Goal: Find specific page/section: Find specific page/section

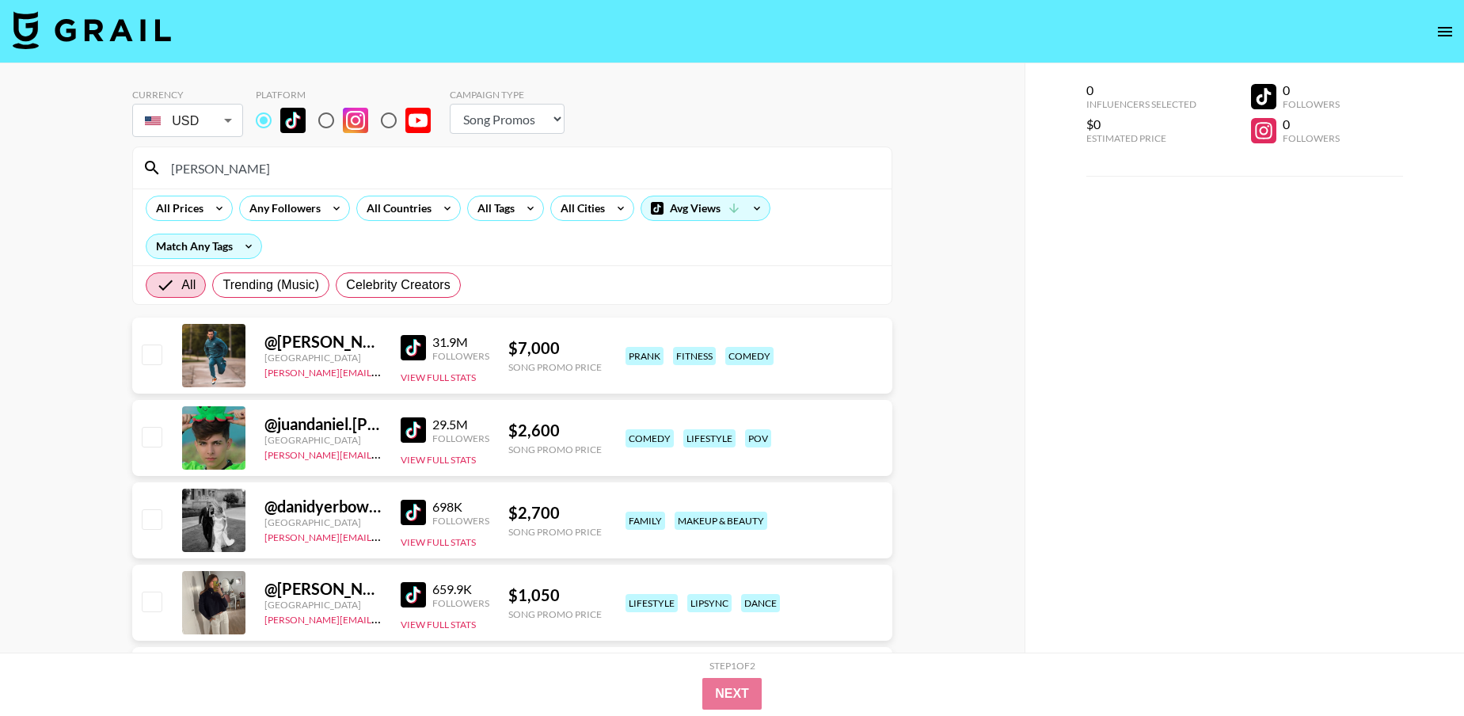
select select "Song"
drag, startPoint x: 133, startPoint y: 163, endPoint x: 120, endPoint y: 162, distance: 13.5
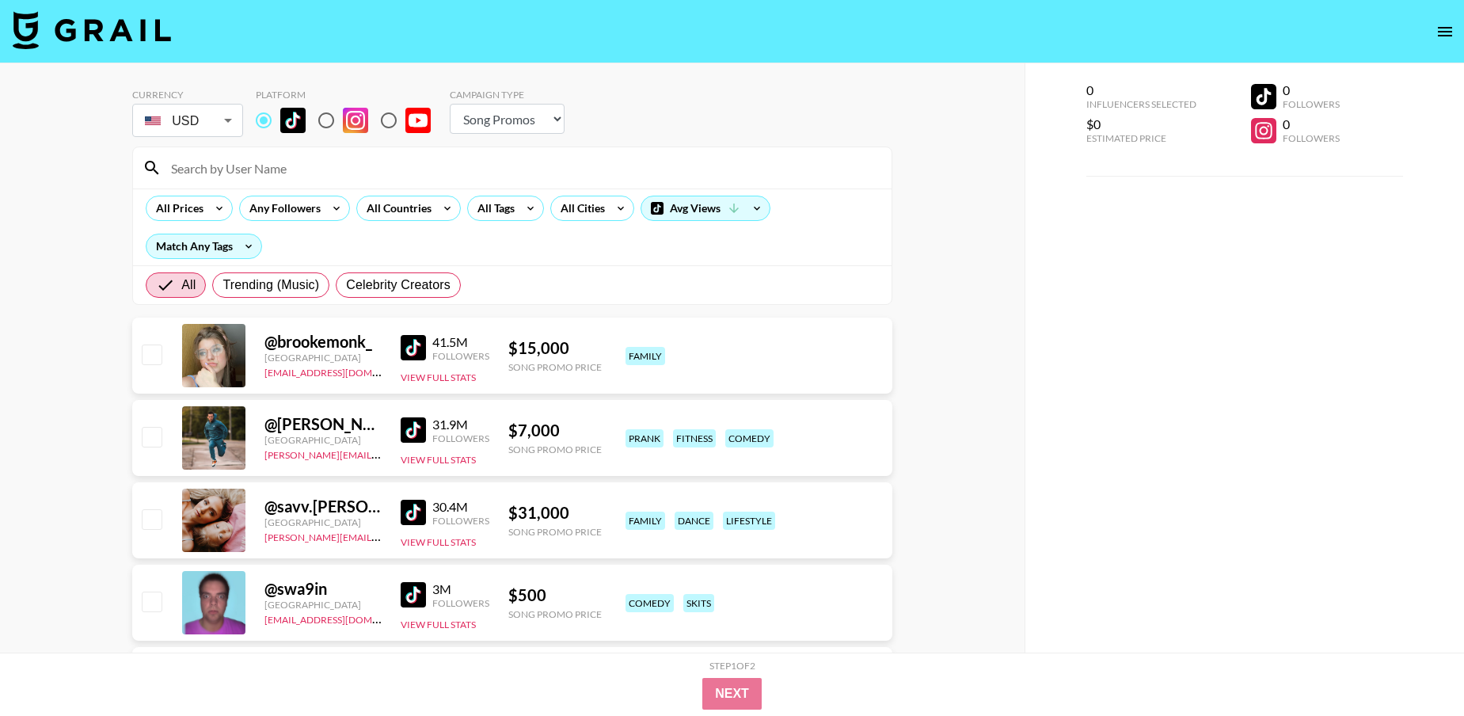
click at [458, 227] on div "All Prices Any Followers All Countries All Tags All Cities Avg Views Match Any …" at bounding box center [512, 226] width 758 height 77
click at [399, 196] on div "All Countries" at bounding box center [396, 208] width 78 height 24
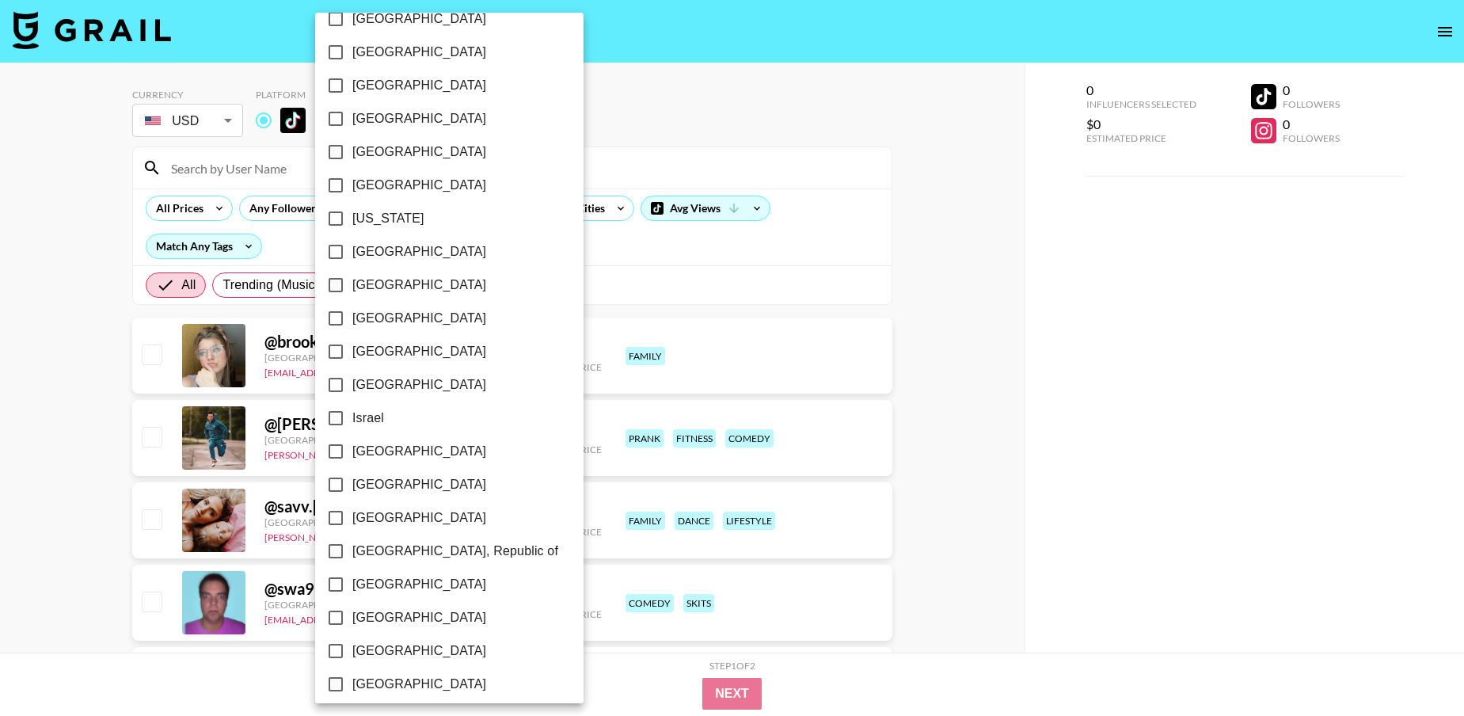
scroll to position [392, 0]
click at [336, 648] on input "[GEOGRAPHIC_DATA]" at bounding box center [335, 647] width 33 height 33
checkbox input "true"
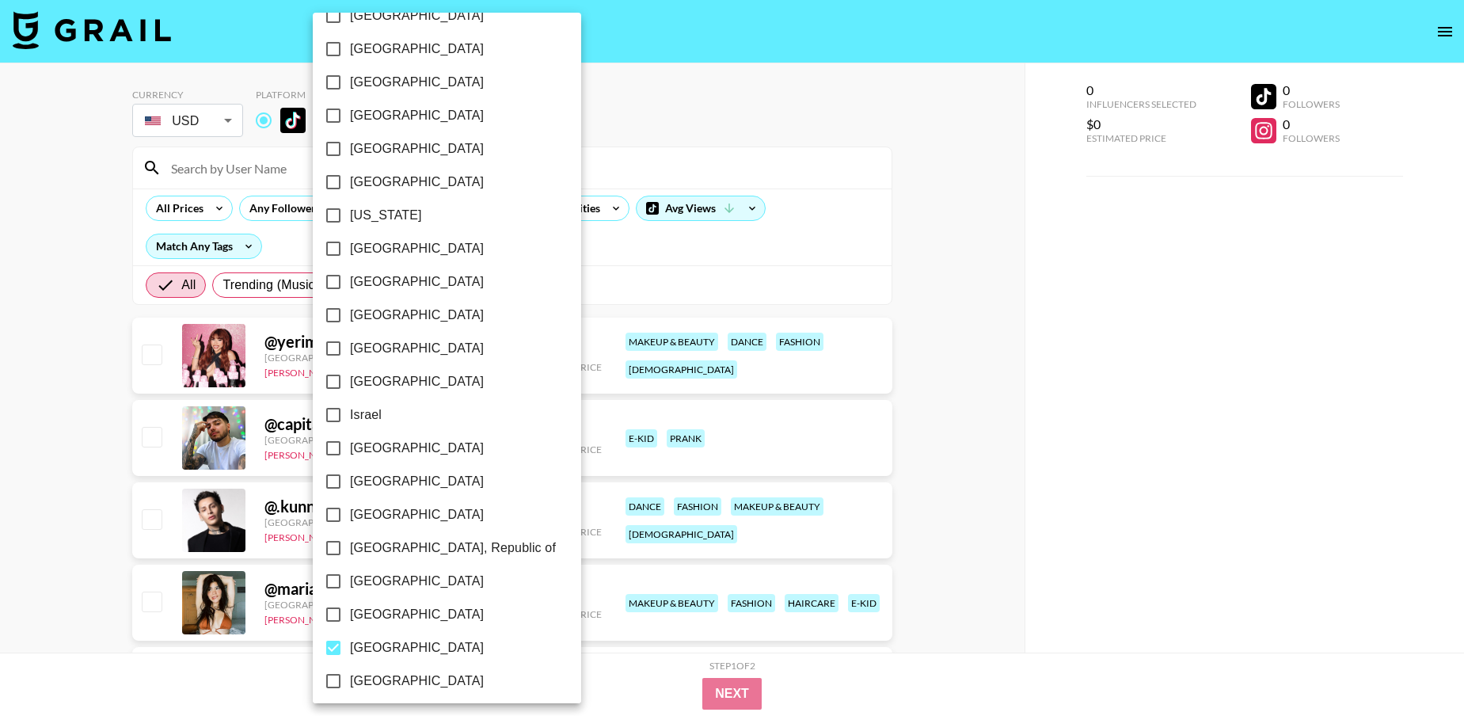
click at [534, 298] on div at bounding box center [732, 358] width 1464 height 716
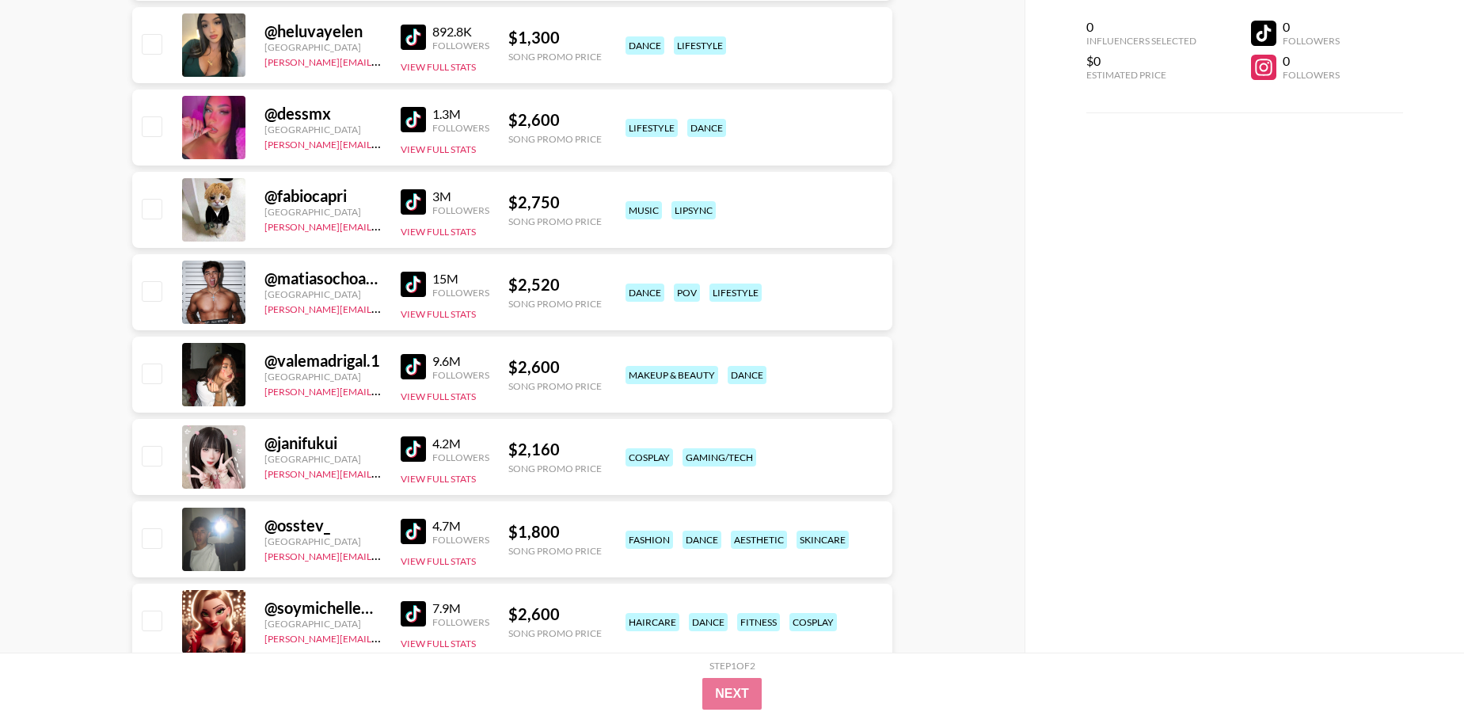
scroll to position [2080, 0]
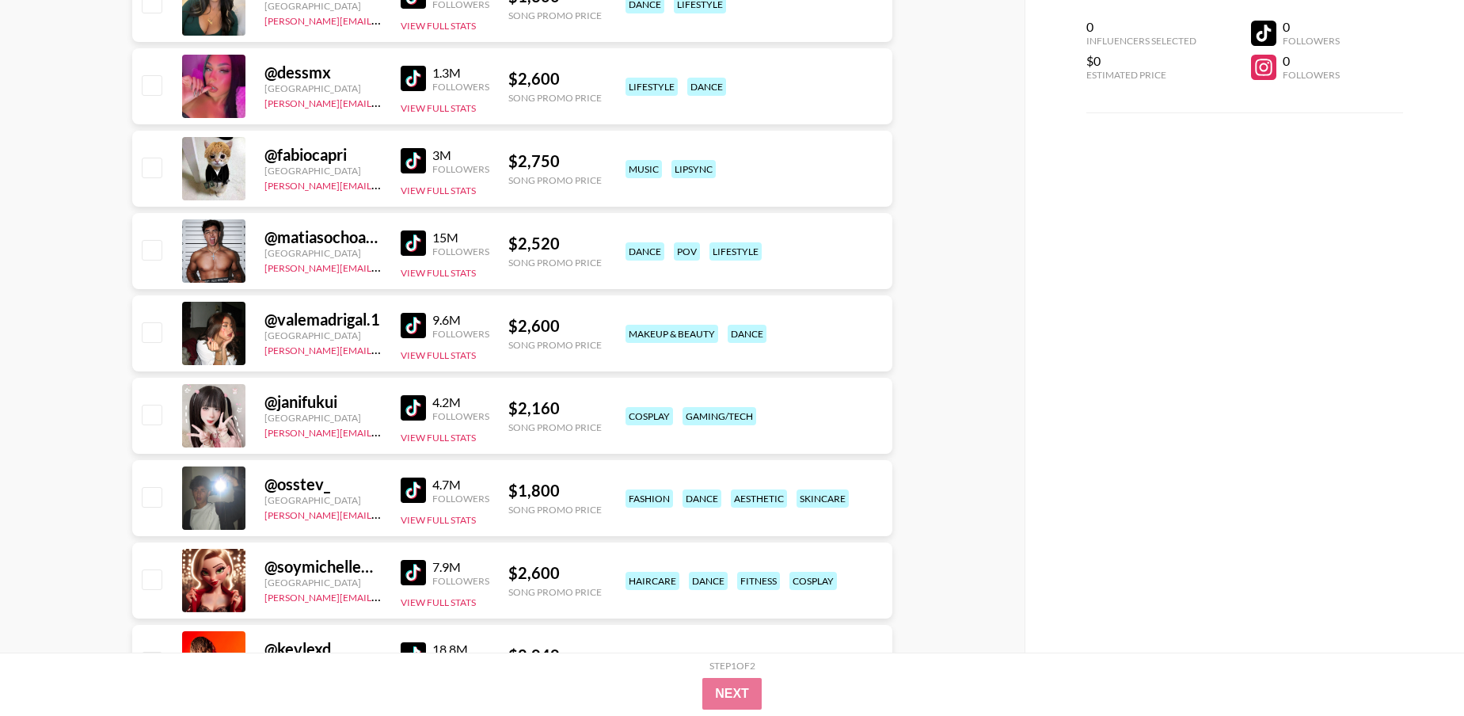
click at [412, 409] on img at bounding box center [413, 407] width 25 height 25
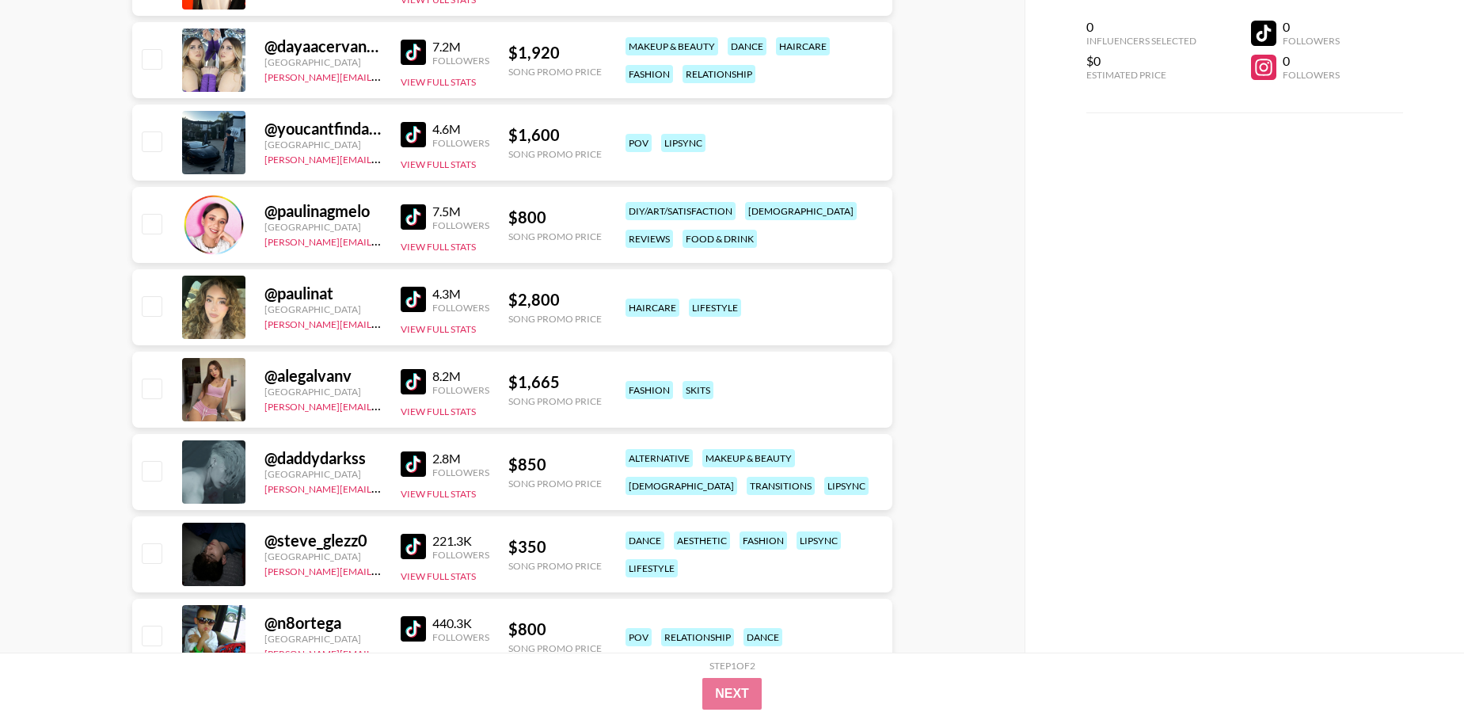
scroll to position [2797, 0]
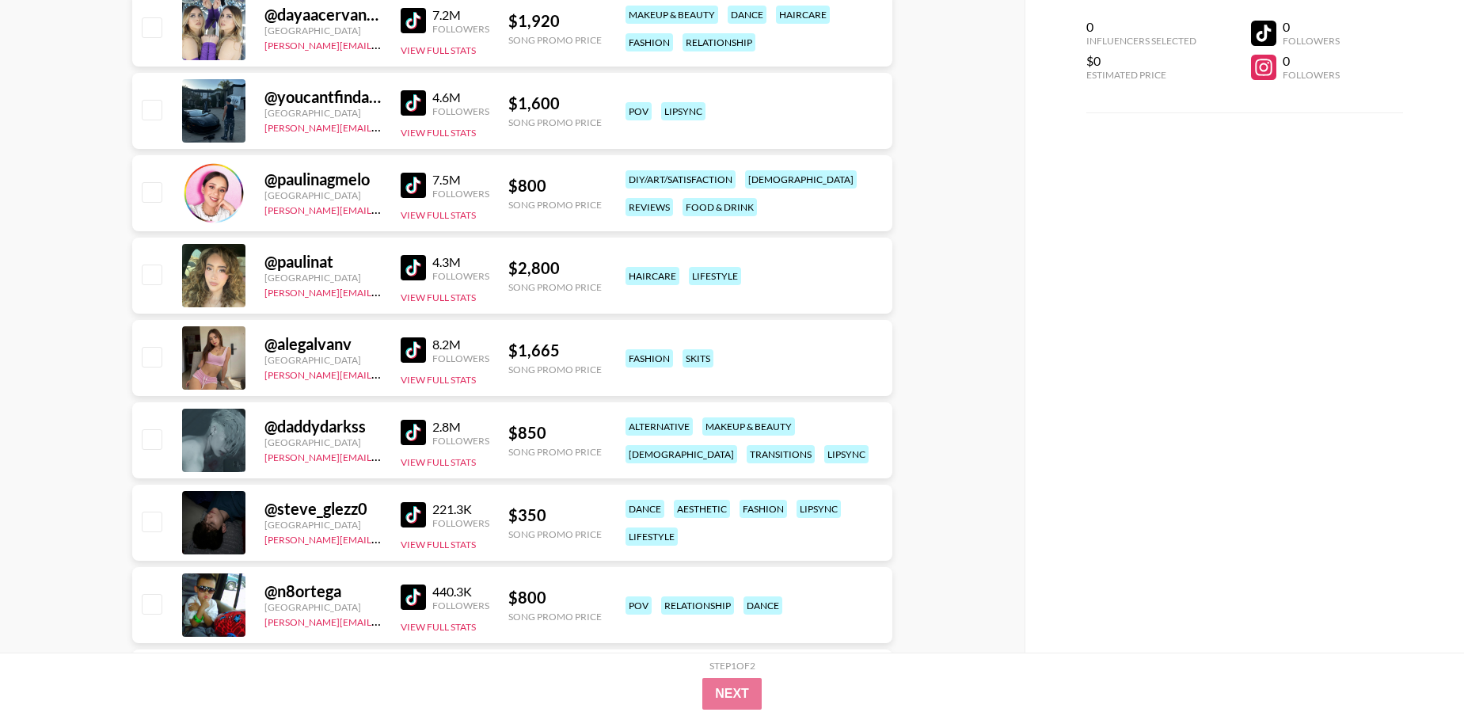
click at [403, 431] on img at bounding box center [413, 432] width 25 height 25
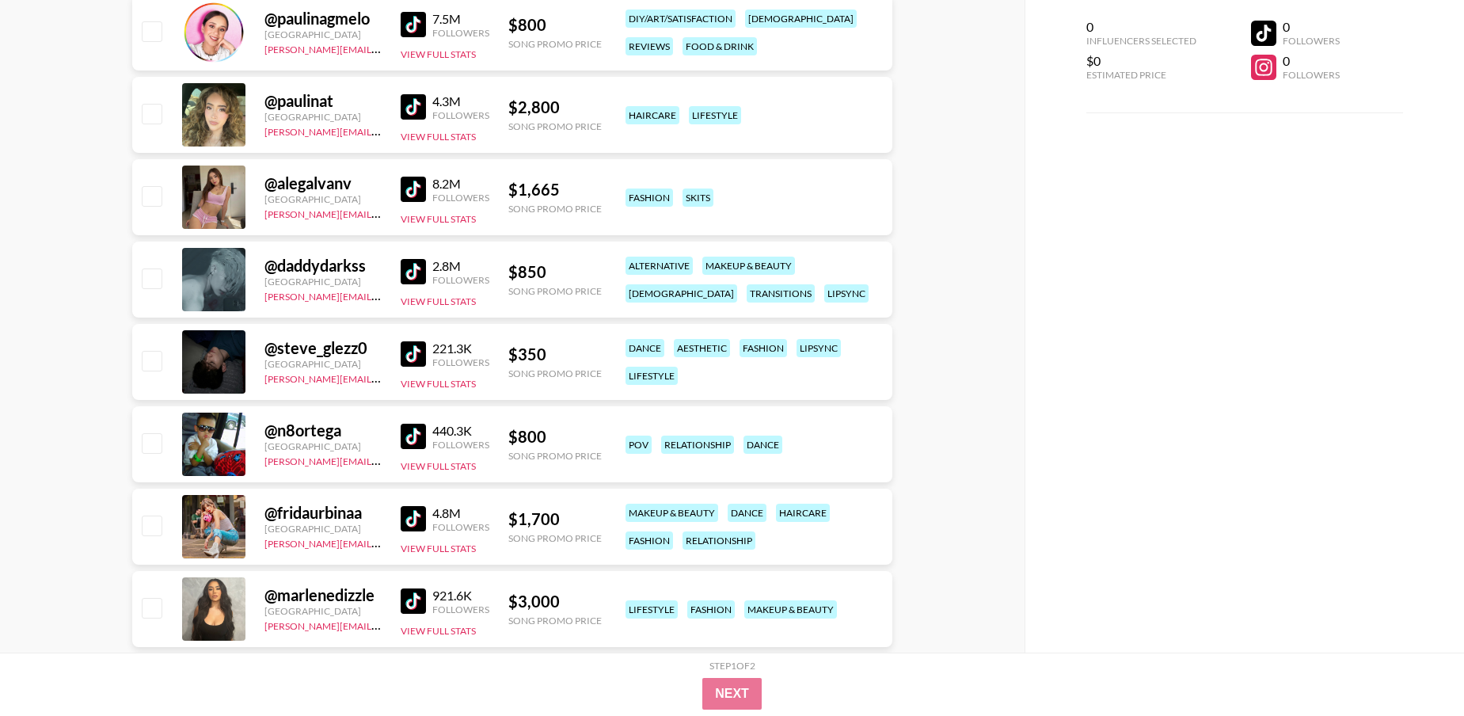
scroll to position [3029, 0]
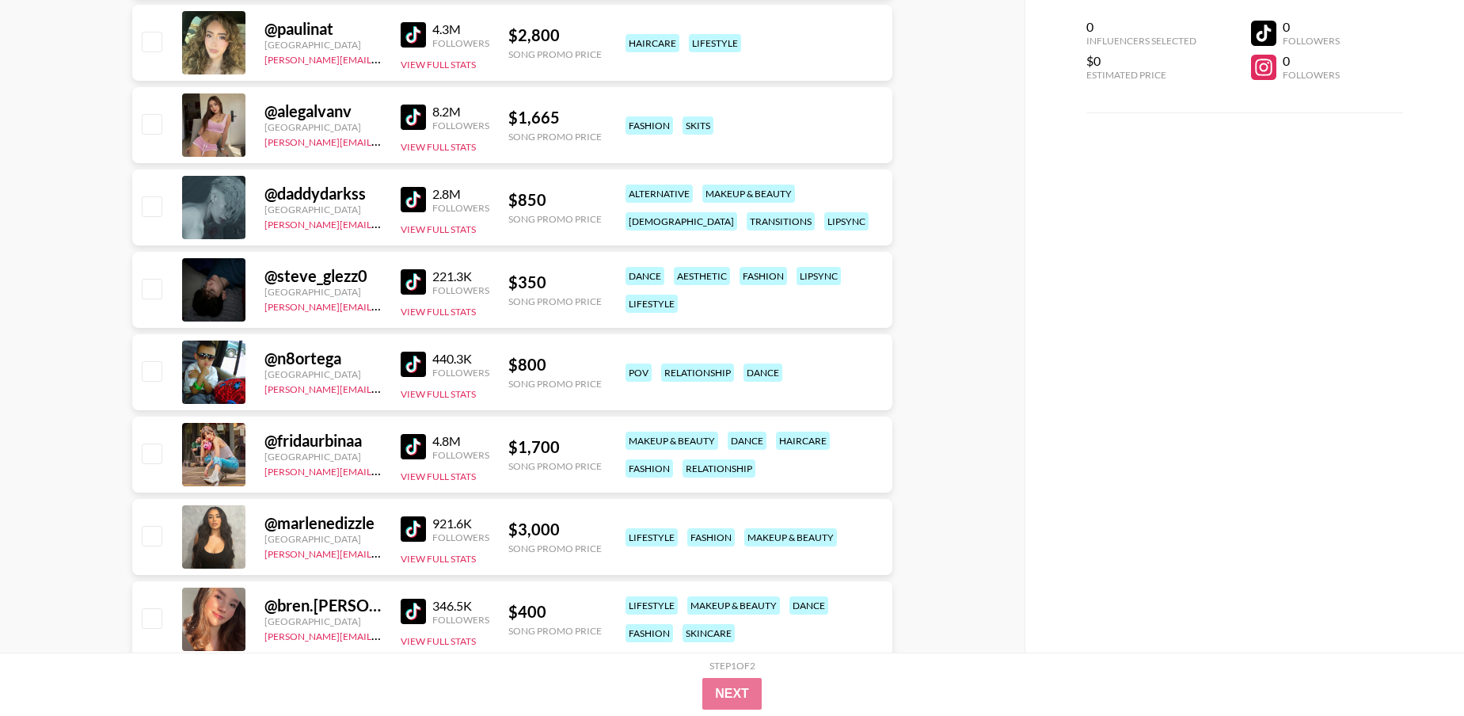
click at [421, 448] on img at bounding box center [413, 446] width 25 height 25
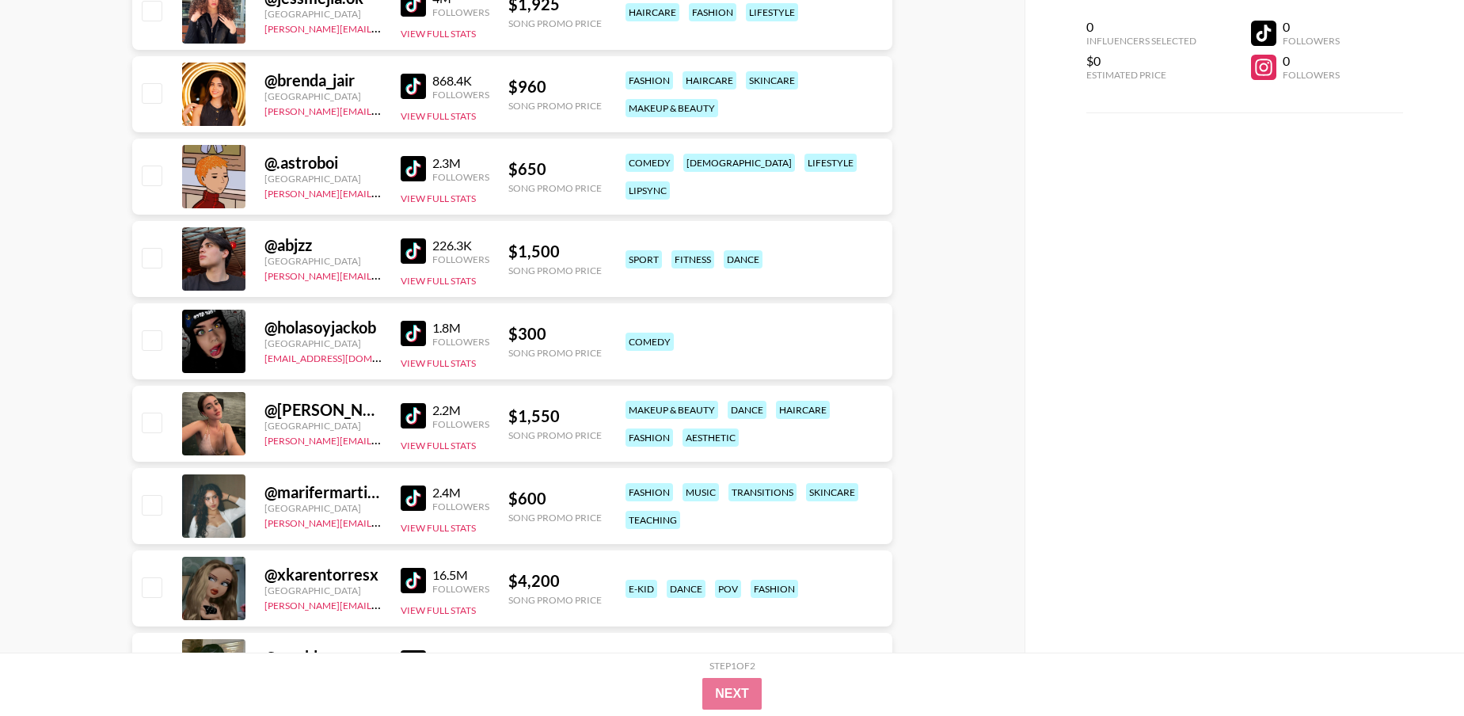
scroll to position [4313, 0]
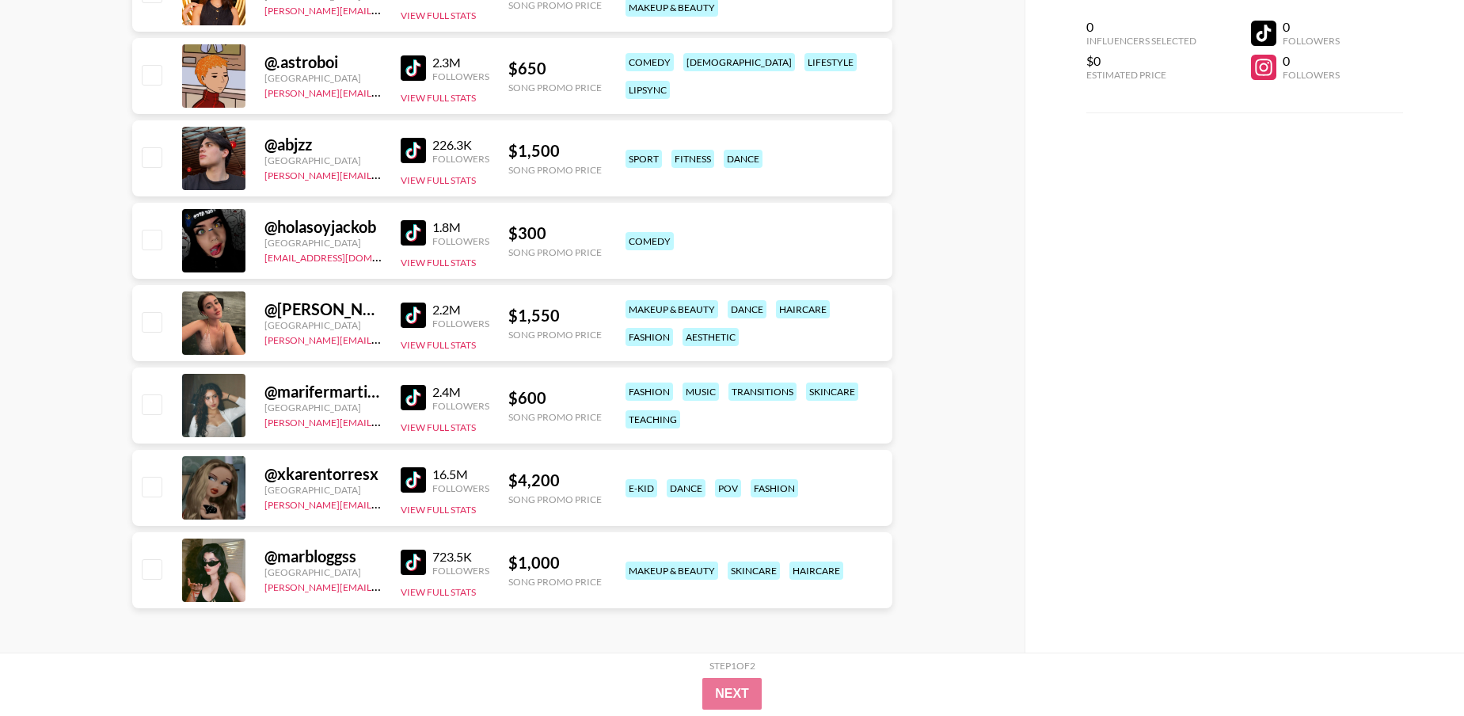
click at [418, 314] on img at bounding box center [413, 314] width 25 height 25
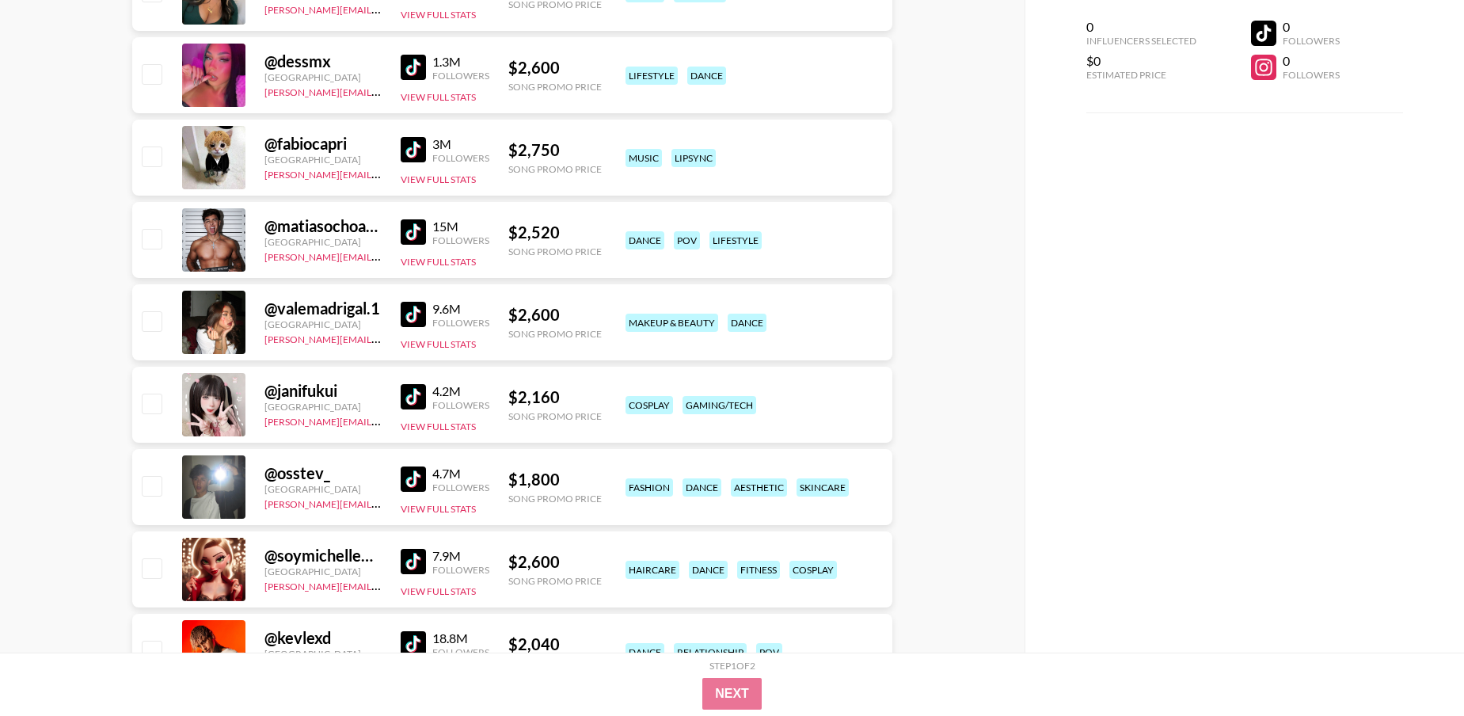
scroll to position [0, 0]
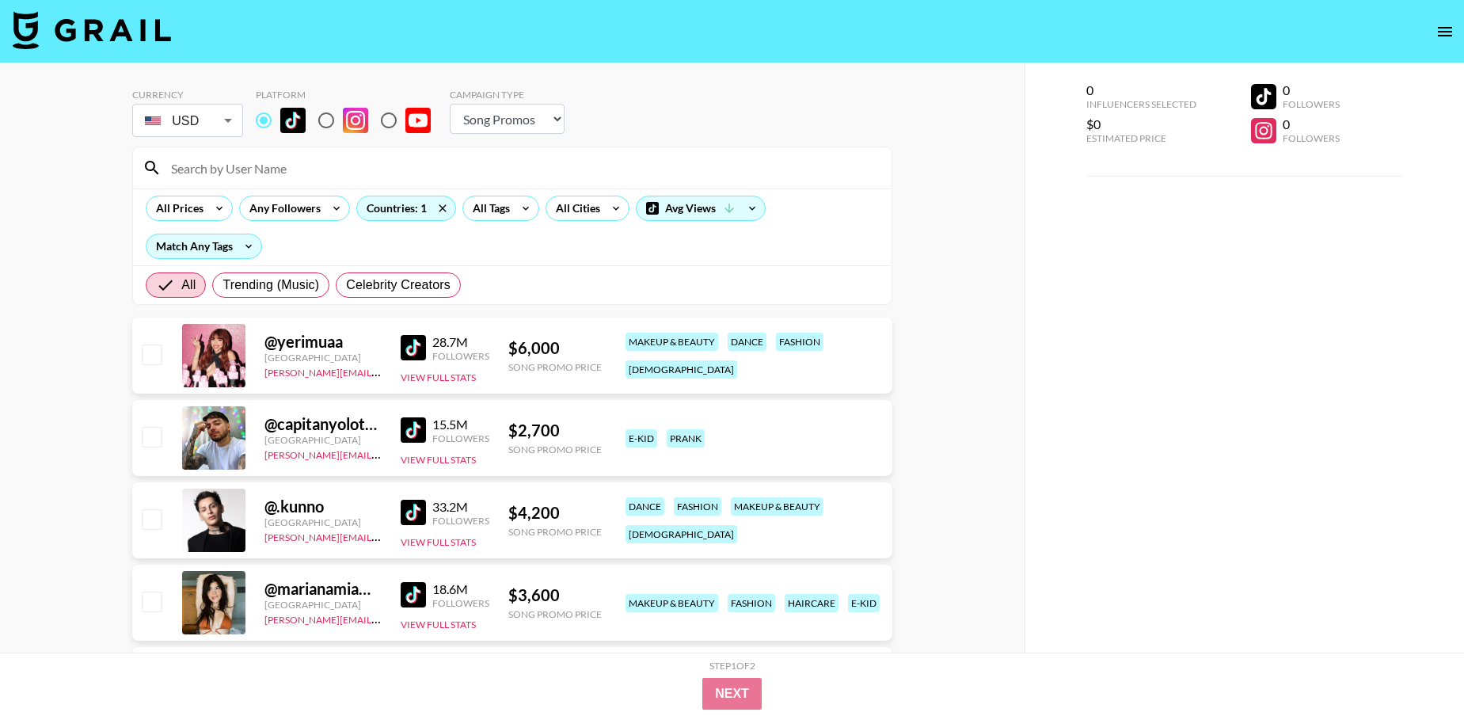
click at [503, 226] on div "All Prices Any Followers Countries: 1 All Tags All Cities Avg Views Match Any T…" at bounding box center [512, 226] width 758 height 77
click at [502, 211] on div "All Tags" at bounding box center [488, 208] width 50 height 24
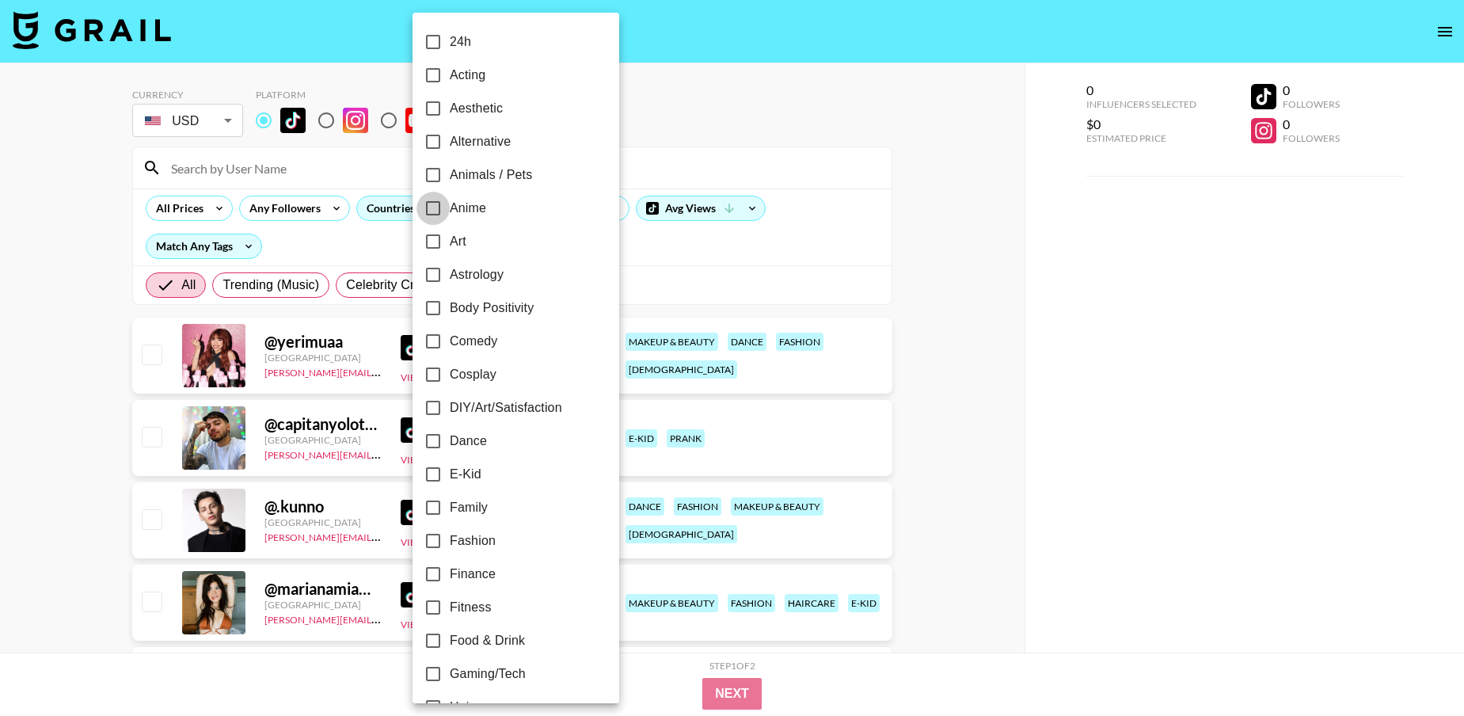
click at [437, 216] on input "Anime" at bounding box center [432, 208] width 33 height 33
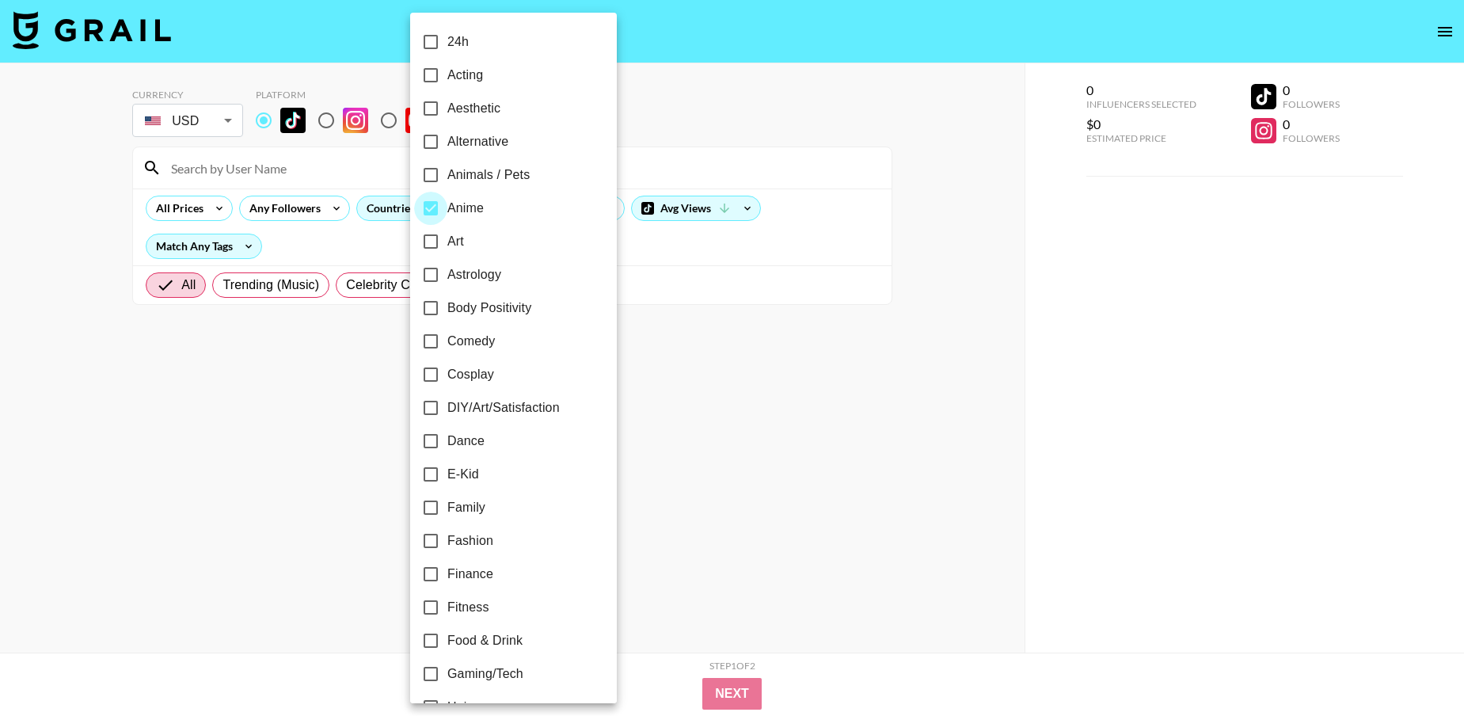
click at [428, 215] on input "Anime" at bounding box center [430, 208] width 33 height 33
checkbox input "false"
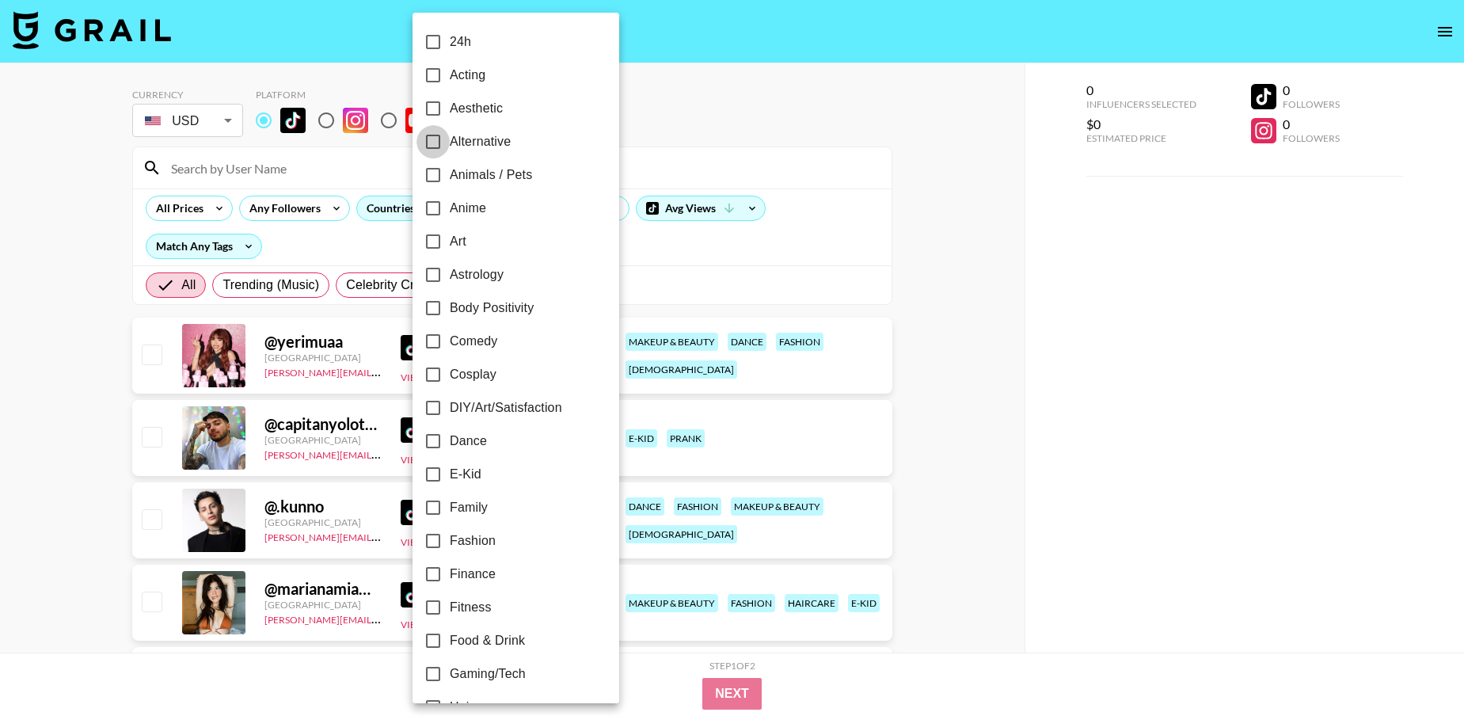
click at [442, 135] on input "Alternative" at bounding box center [432, 141] width 33 height 33
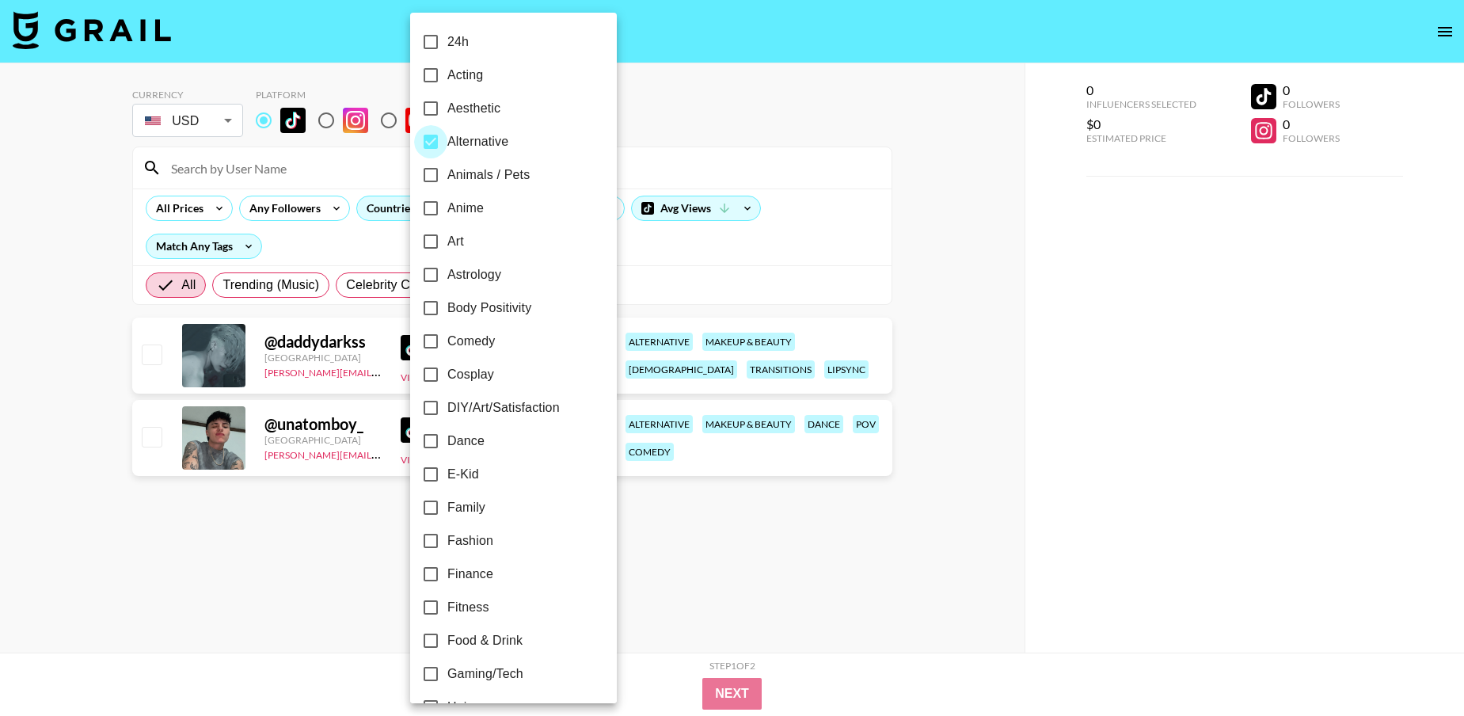
click at [440, 137] on input "Alternative" at bounding box center [430, 141] width 33 height 33
checkbox input "false"
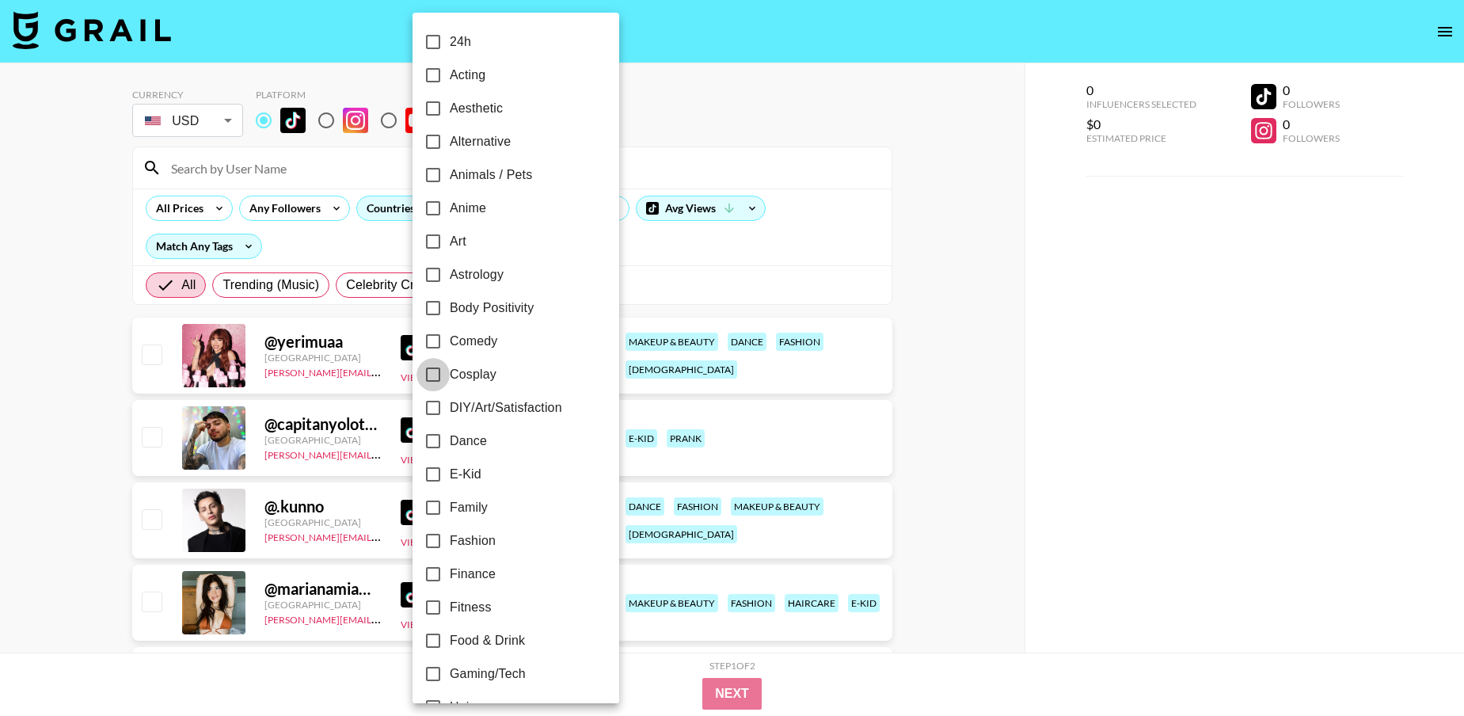
click at [428, 370] on input "Cosplay" at bounding box center [432, 374] width 33 height 33
checkbox input "true"
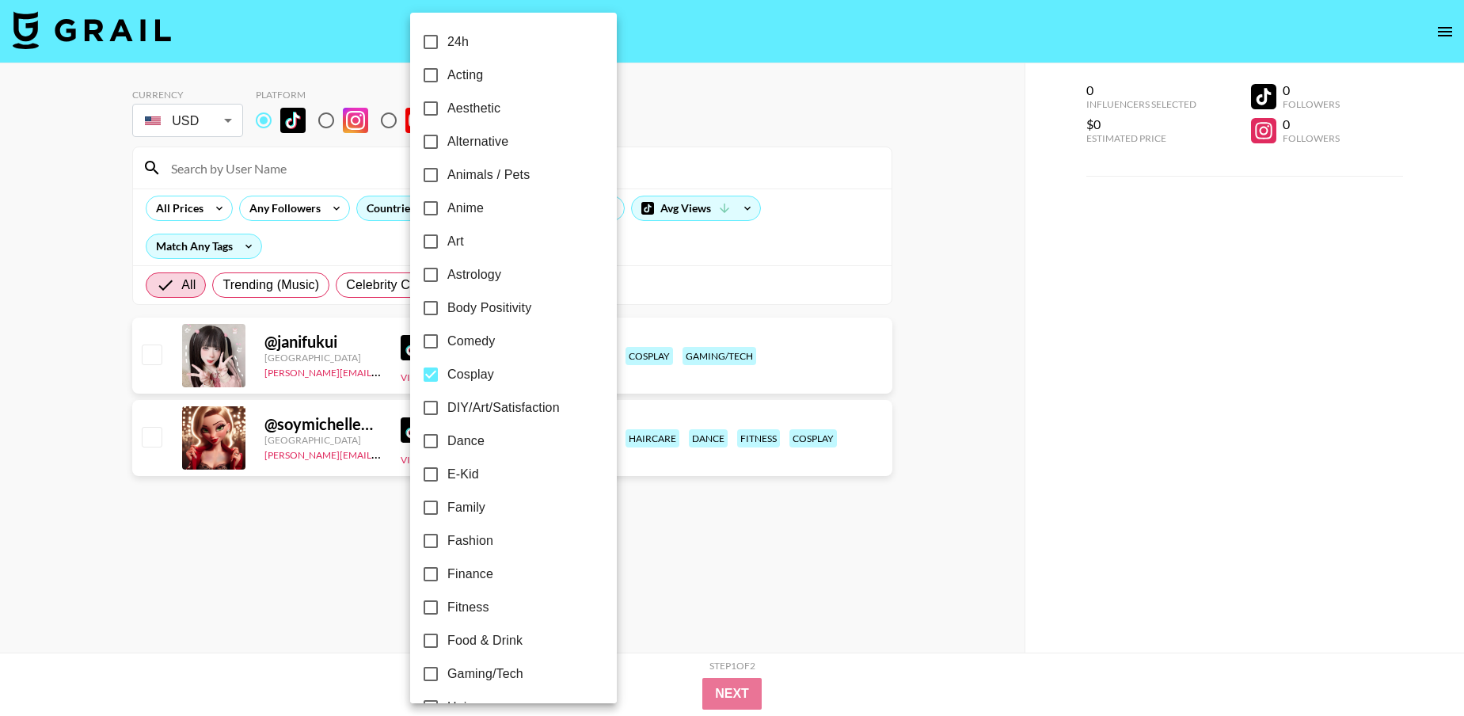
click at [680, 253] on div at bounding box center [732, 358] width 1464 height 716
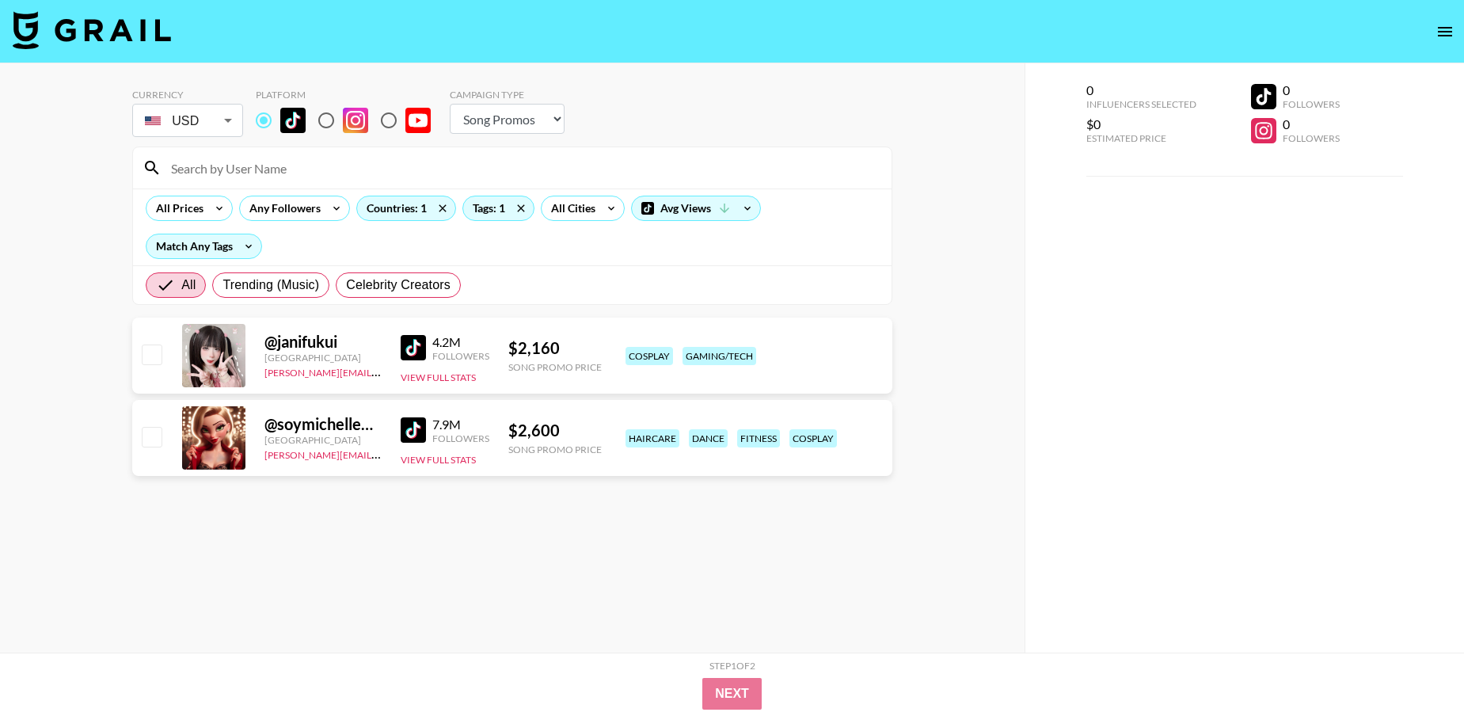
click at [422, 433] on img at bounding box center [413, 429] width 25 height 25
drag, startPoint x: 521, startPoint y: 208, endPoint x: 483, endPoint y: 211, distance: 38.1
click at [520, 208] on icon at bounding box center [520, 207] width 7 height 7
click at [446, 203] on icon at bounding box center [442, 208] width 25 height 24
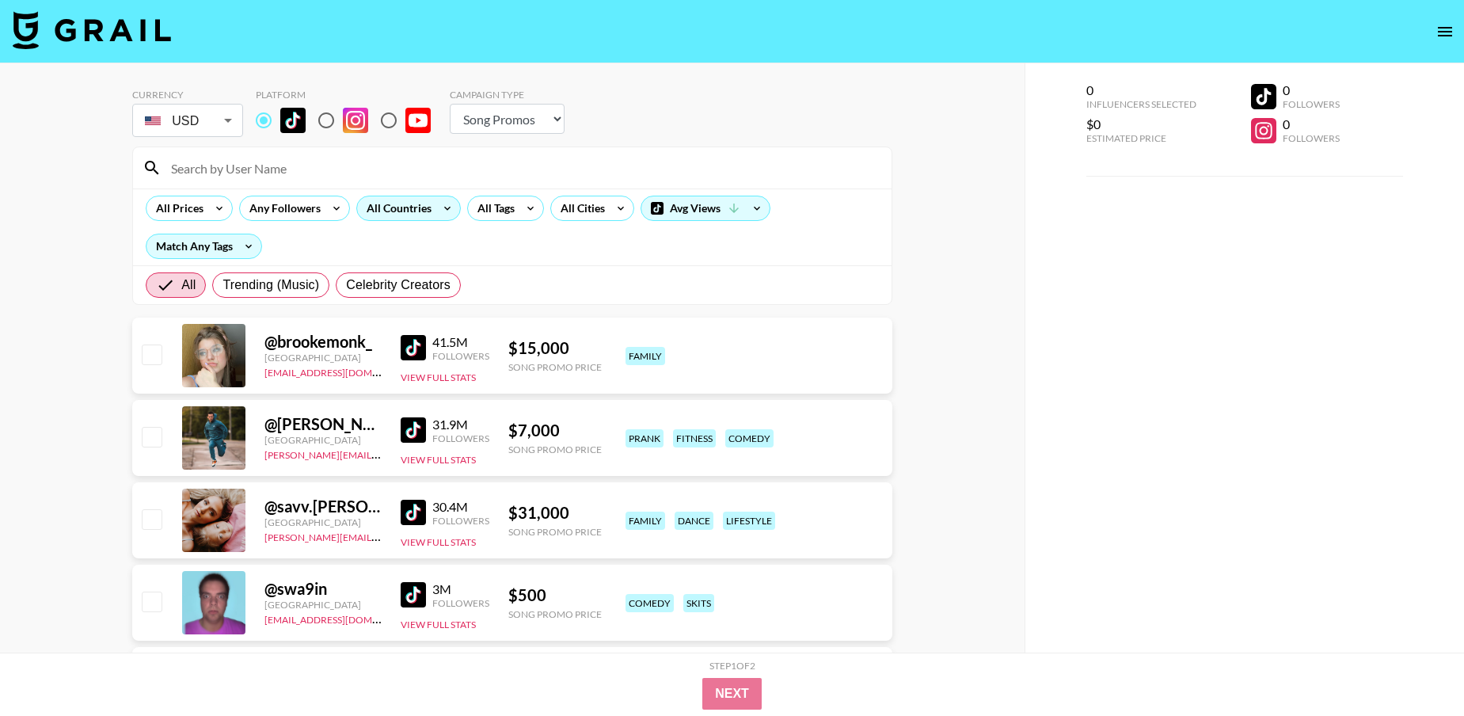
click at [389, 211] on div "All Countries" at bounding box center [396, 208] width 78 height 24
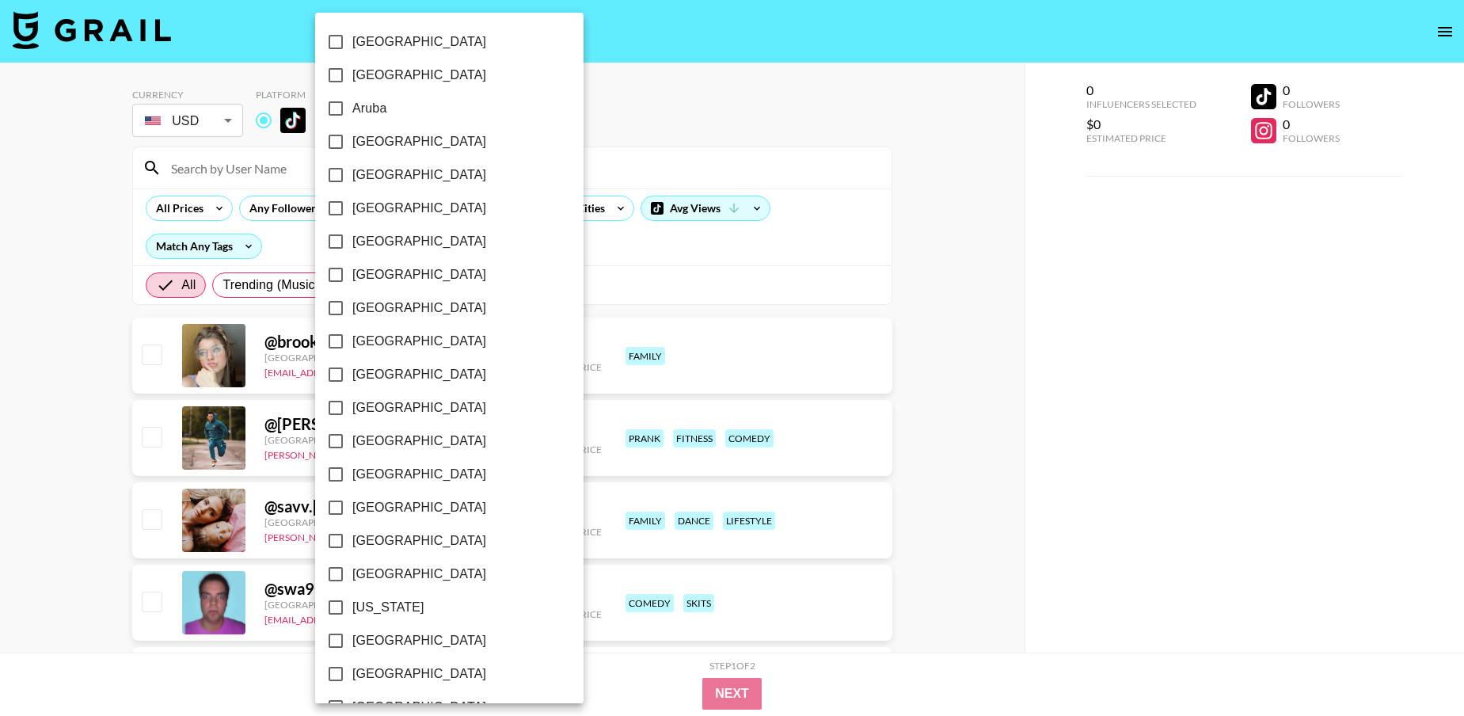
click at [344, 76] on input "[GEOGRAPHIC_DATA]" at bounding box center [335, 75] width 33 height 33
checkbox input "true"
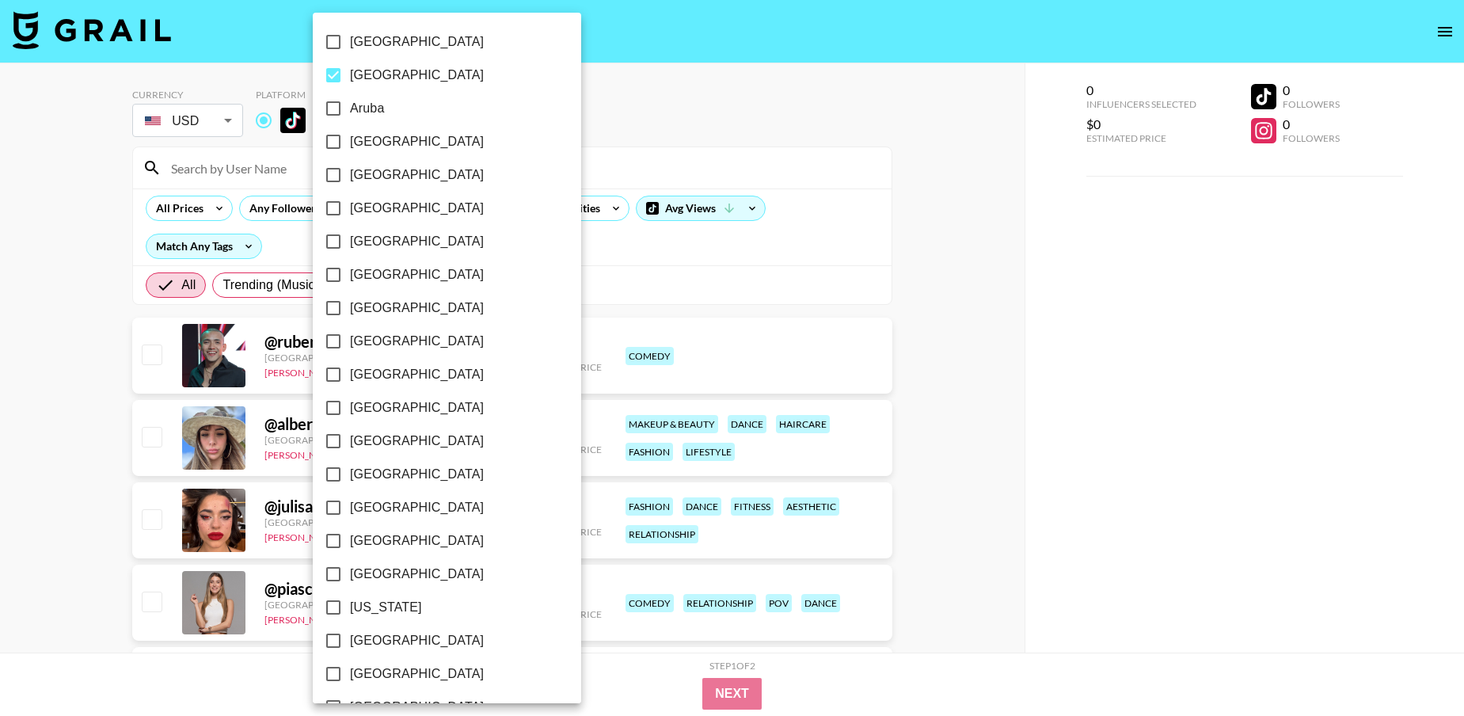
click at [534, 287] on div at bounding box center [732, 358] width 1464 height 716
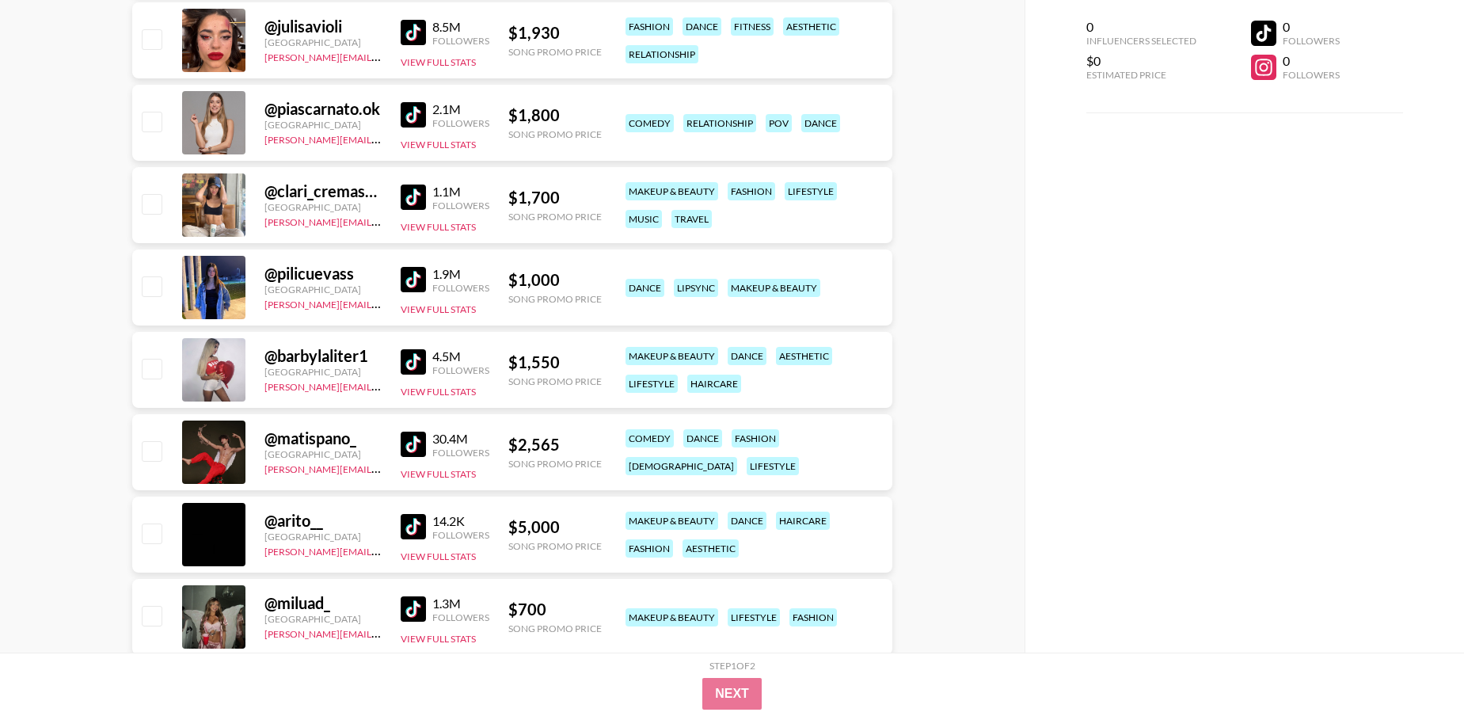
scroll to position [520, 0]
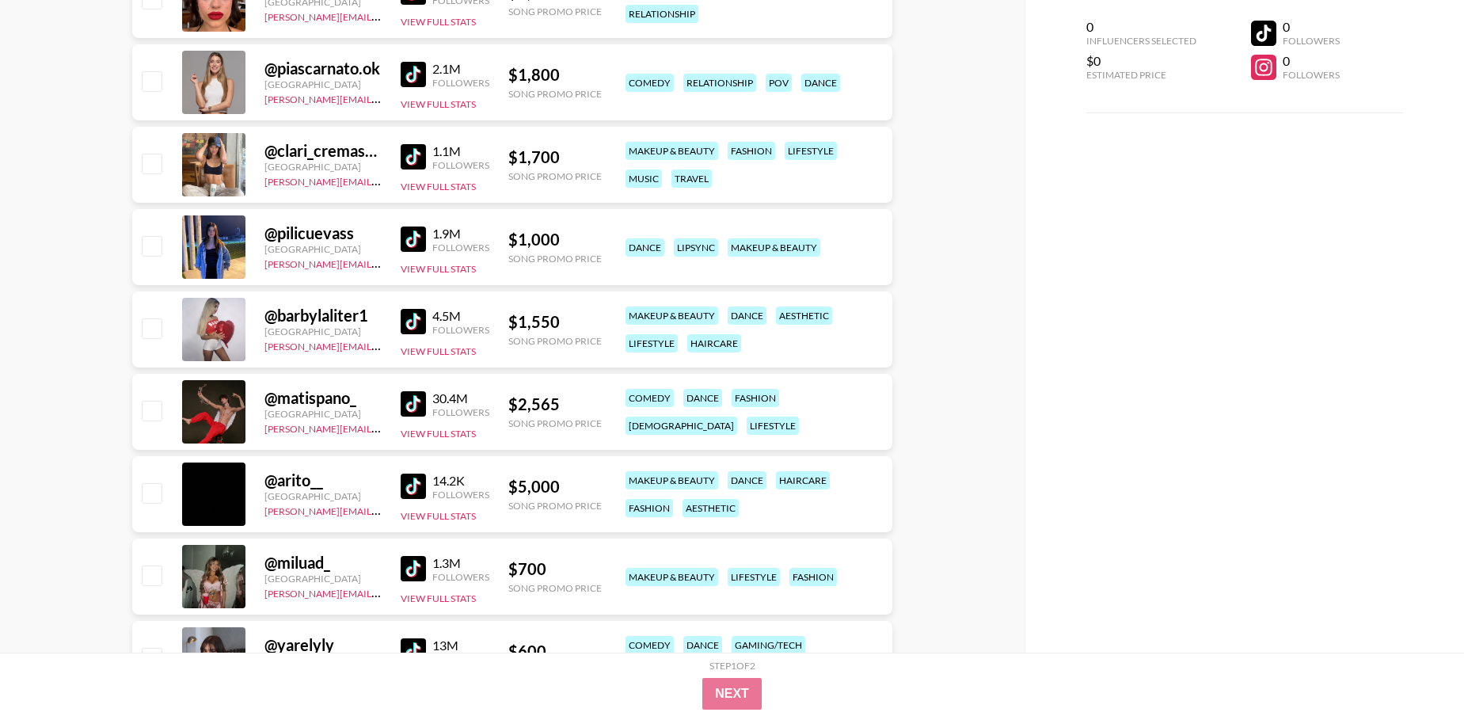
click at [417, 324] on img at bounding box center [413, 321] width 25 height 25
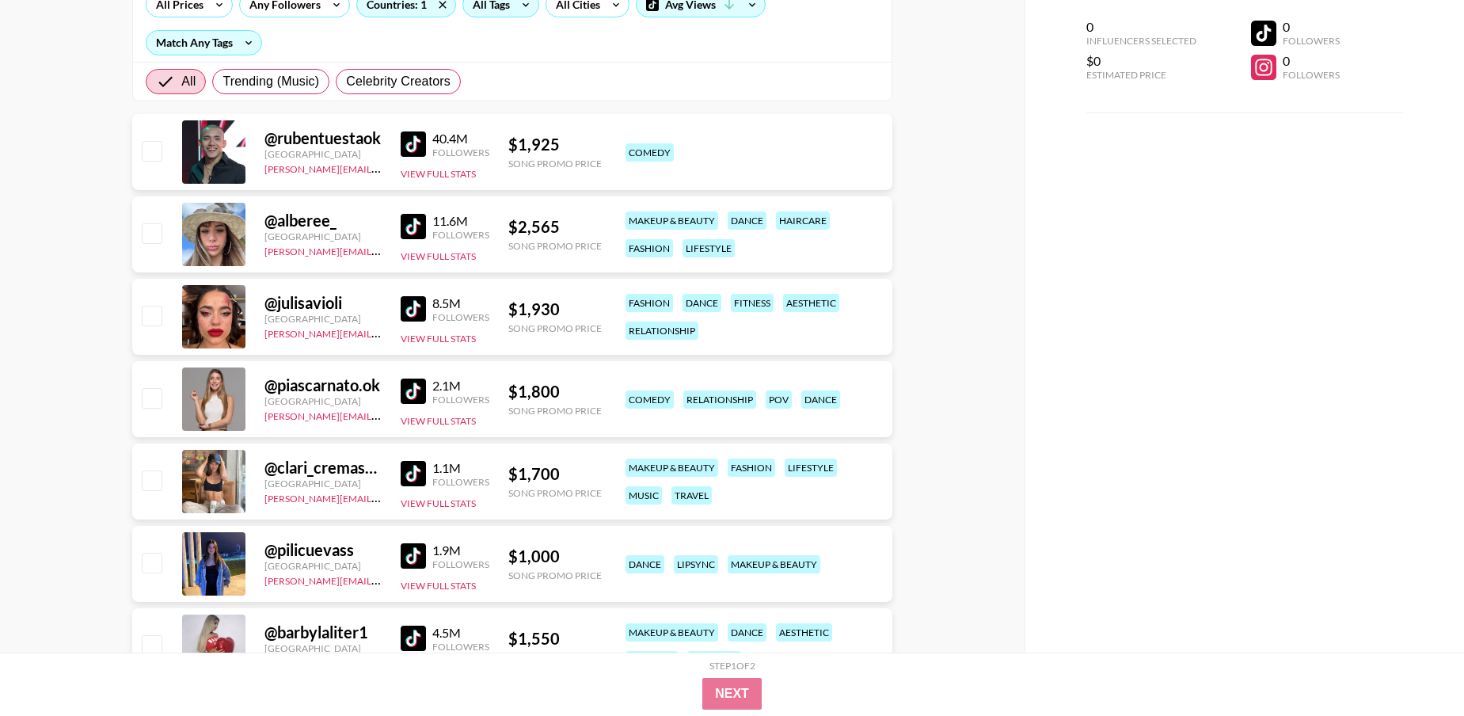
scroll to position [0, 0]
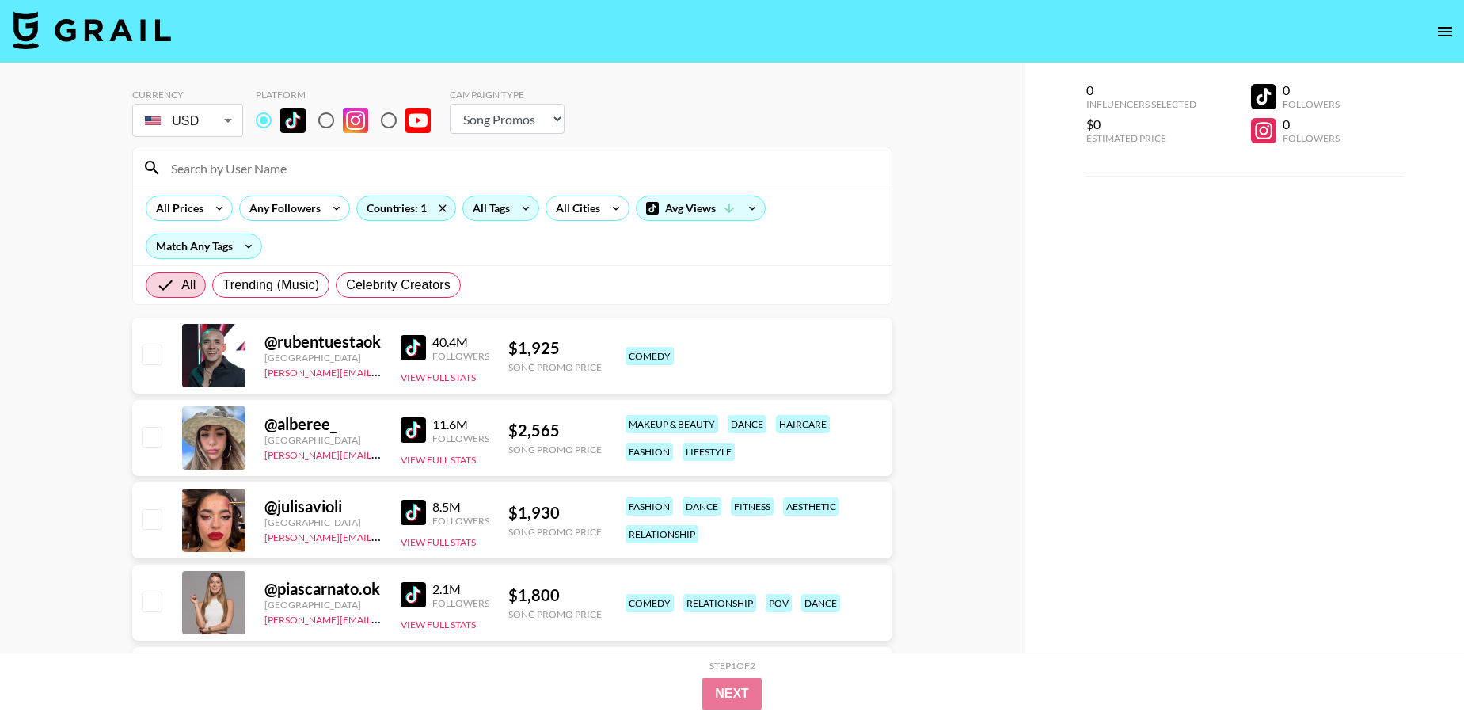
click at [526, 211] on icon at bounding box center [525, 208] width 25 height 24
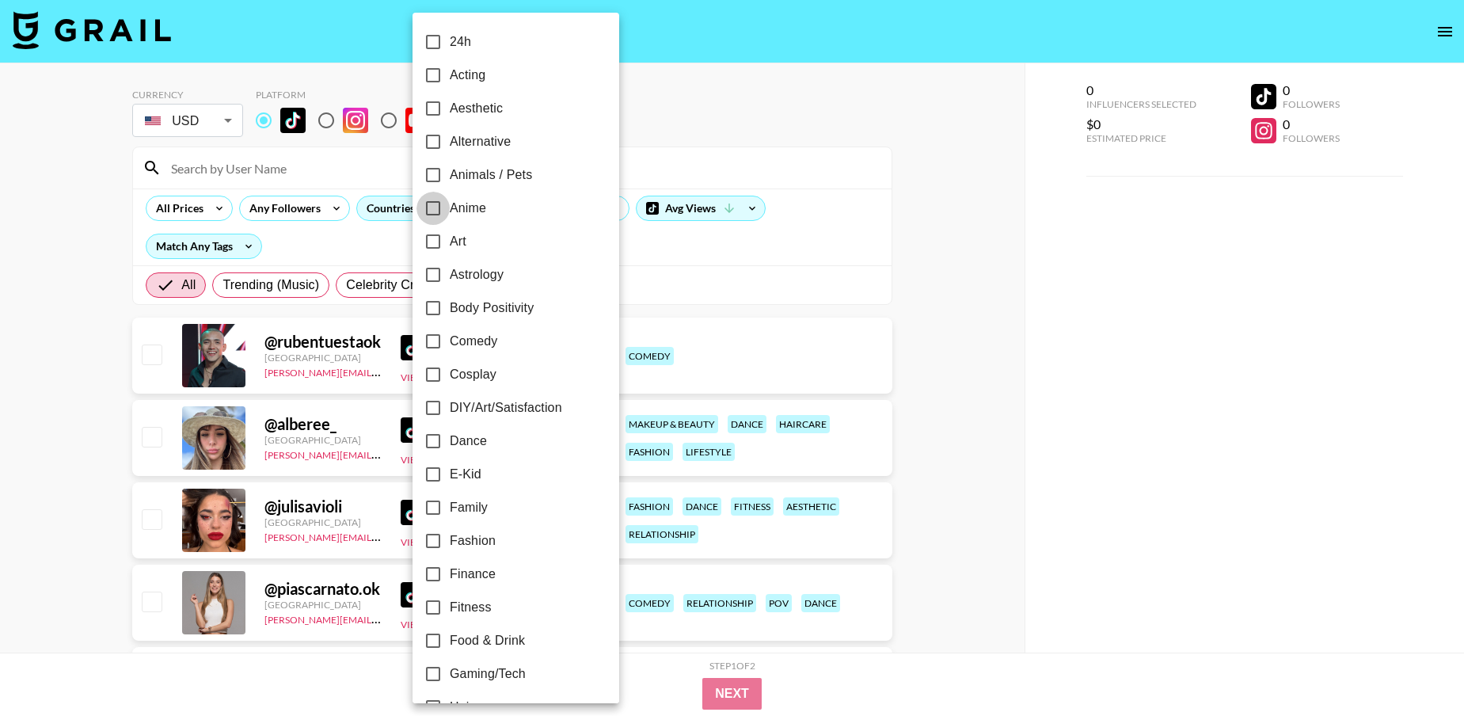
click at [437, 207] on input "Anime" at bounding box center [432, 208] width 33 height 33
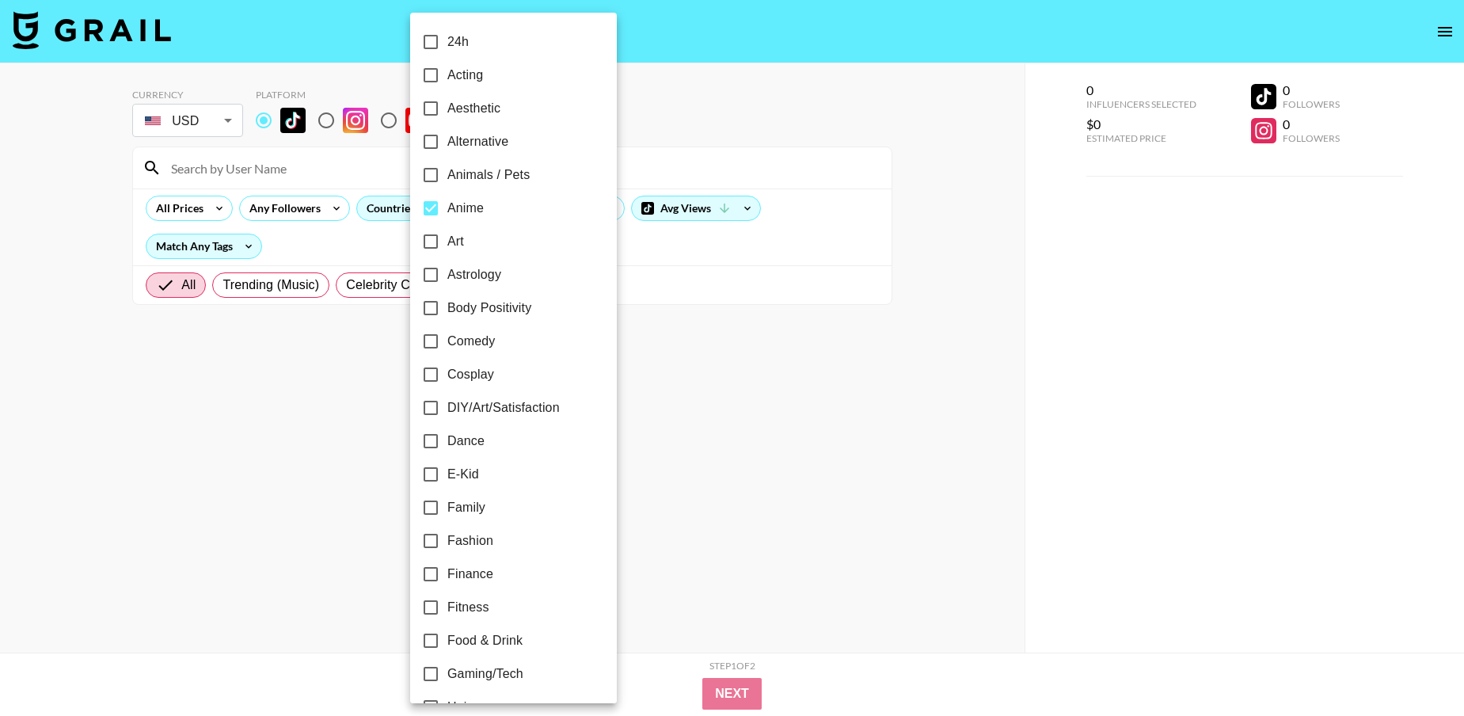
click at [437, 207] on input "Anime" at bounding box center [430, 208] width 33 height 33
checkbox input "false"
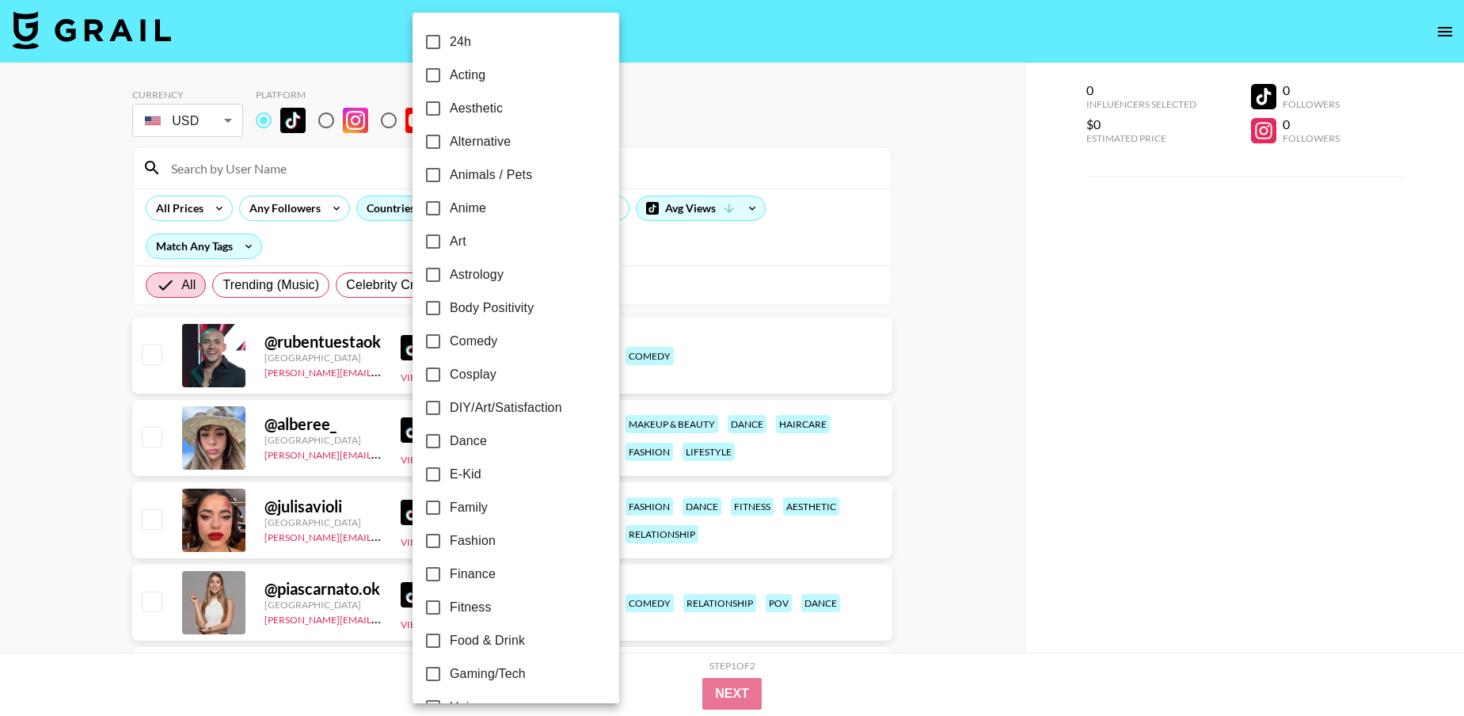
click at [432, 371] on input "Cosplay" at bounding box center [432, 374] width 33 height 33
checkbox input "true"
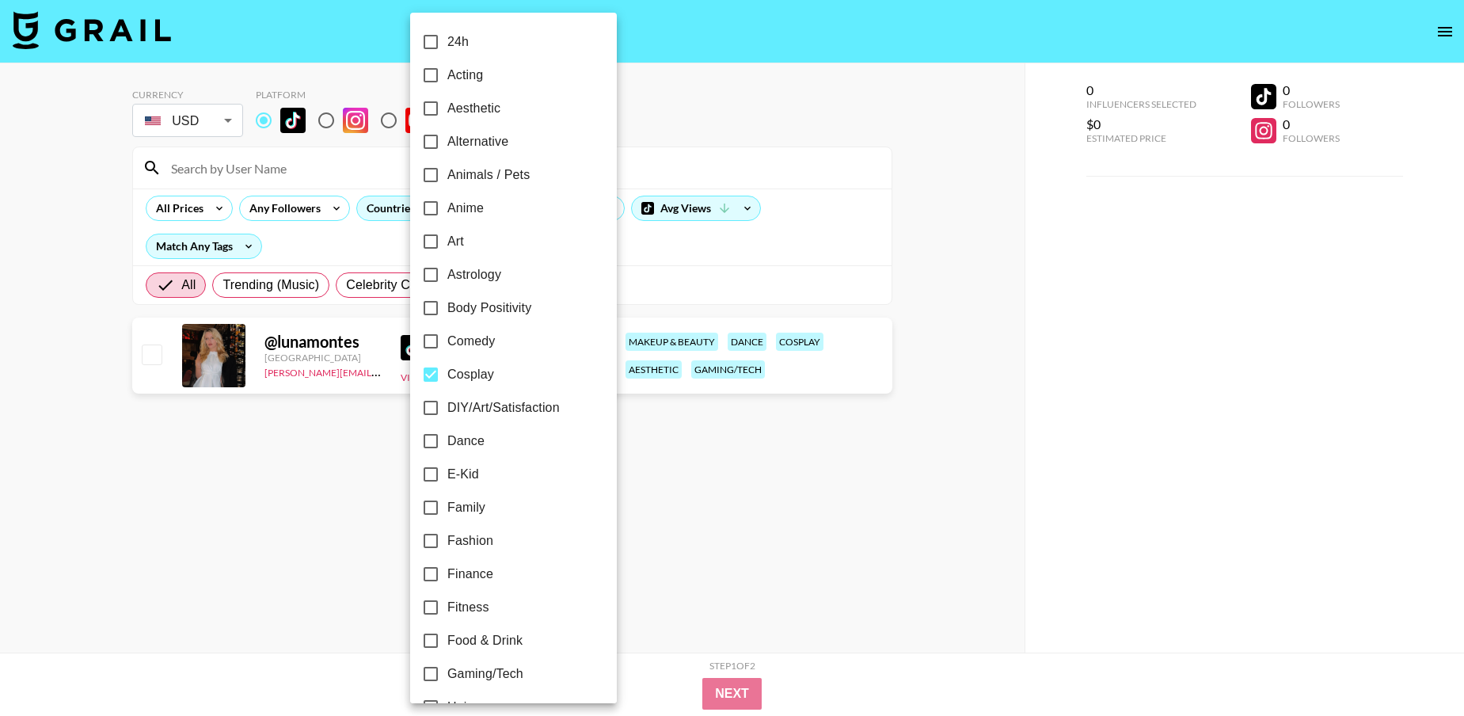
click at [689, 217] on div at bounding box center [732, 358] width 1464 height 716
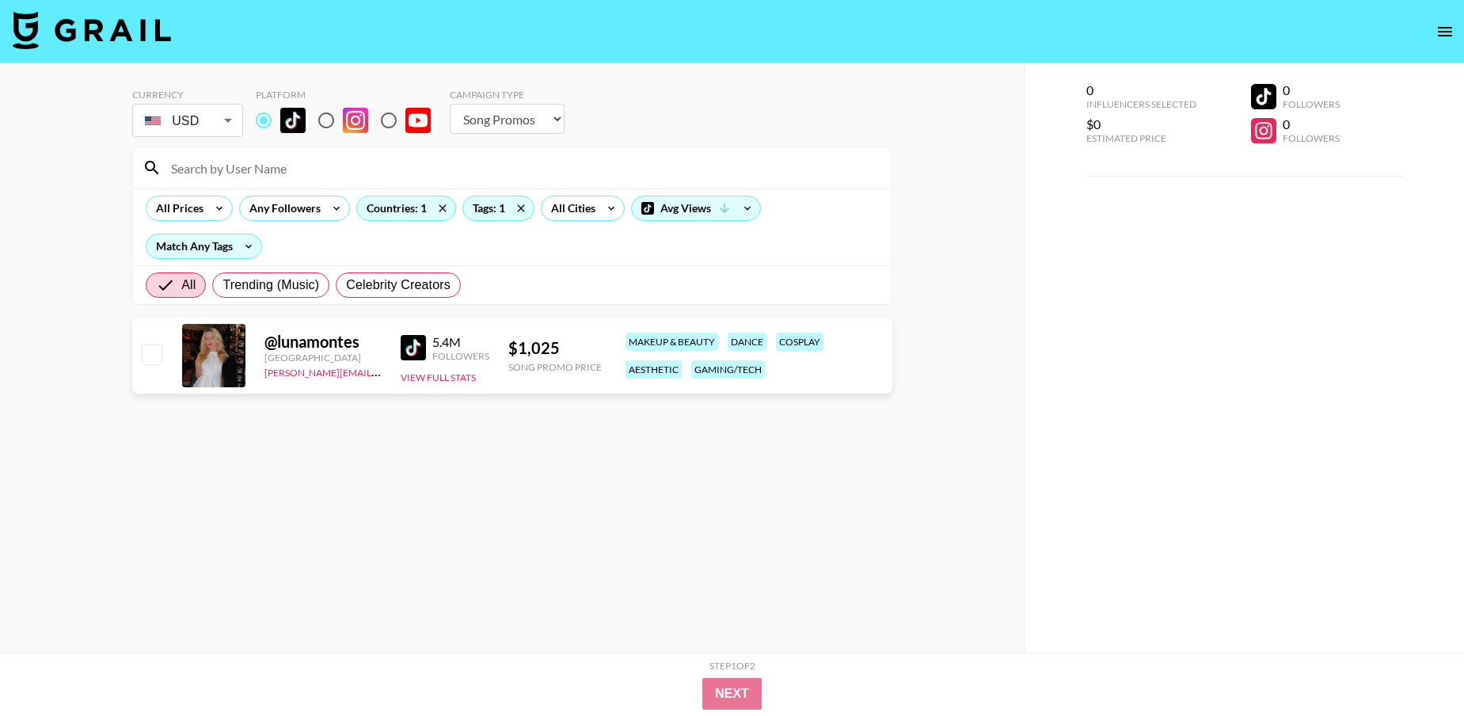
click at [419, 347] on img at bounding box center [413, 347] width 25 height 25
click at [518, 211] on icon at bounding box center [520, 208] width 25 height 24
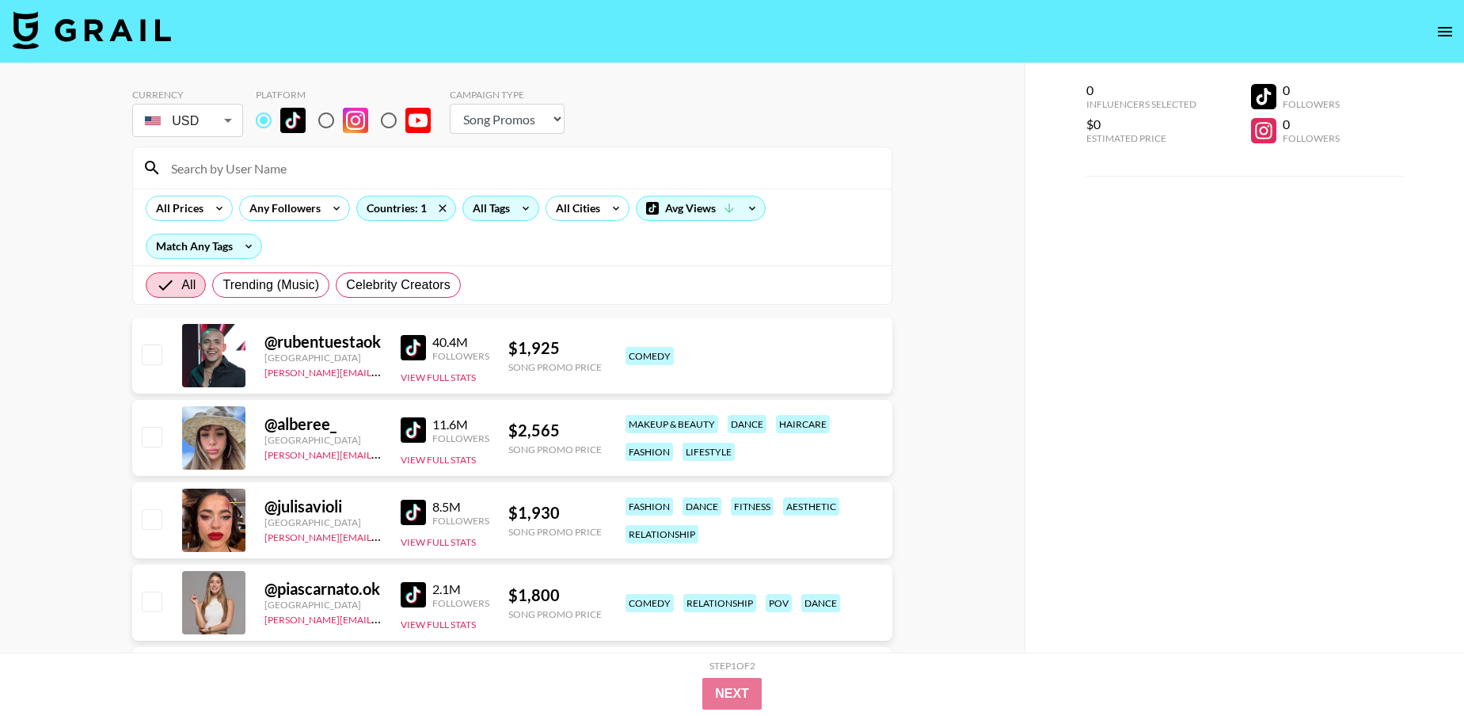
click at [478, 207] on div "All Tags" at bounding box center [488, 208] width 50 height 24
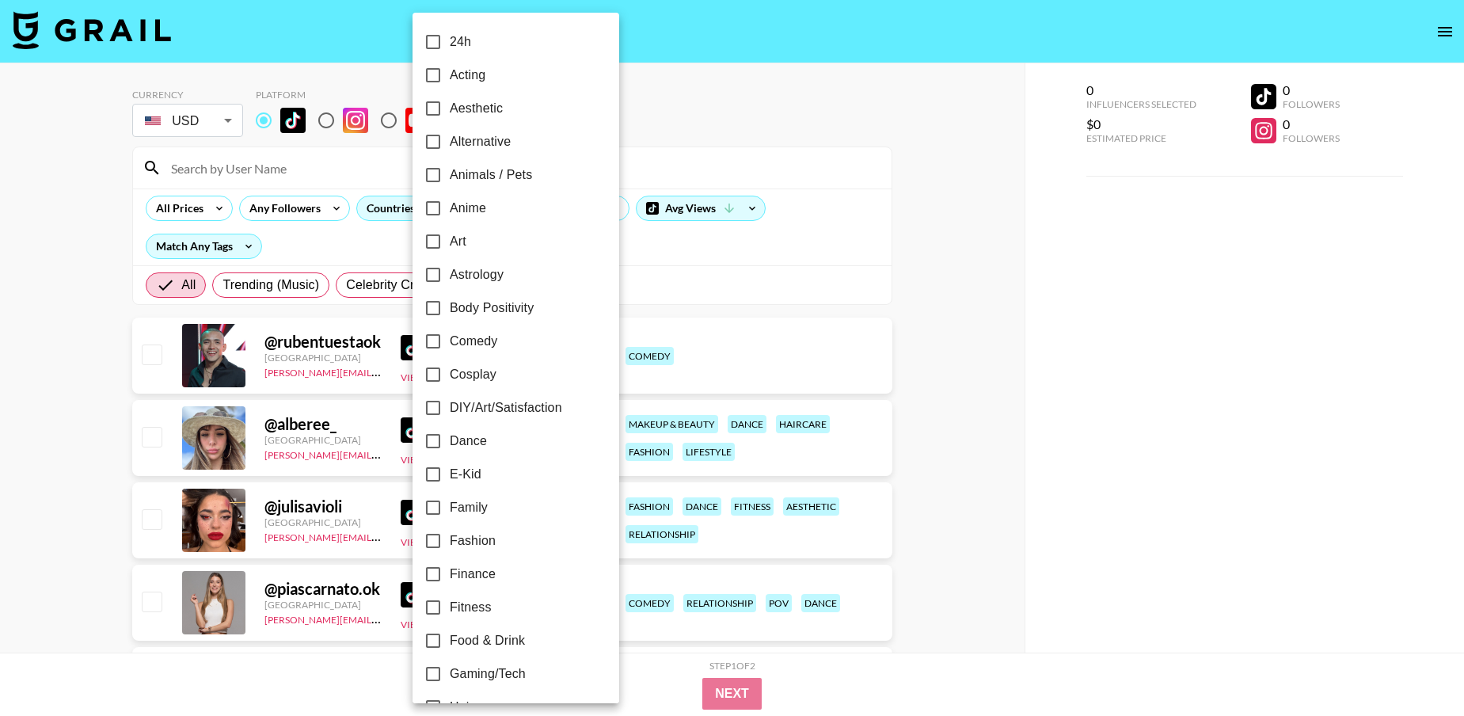
click at [423, 370] on input "Cosplay" at bounding box center [432, 374] width 33 height 33
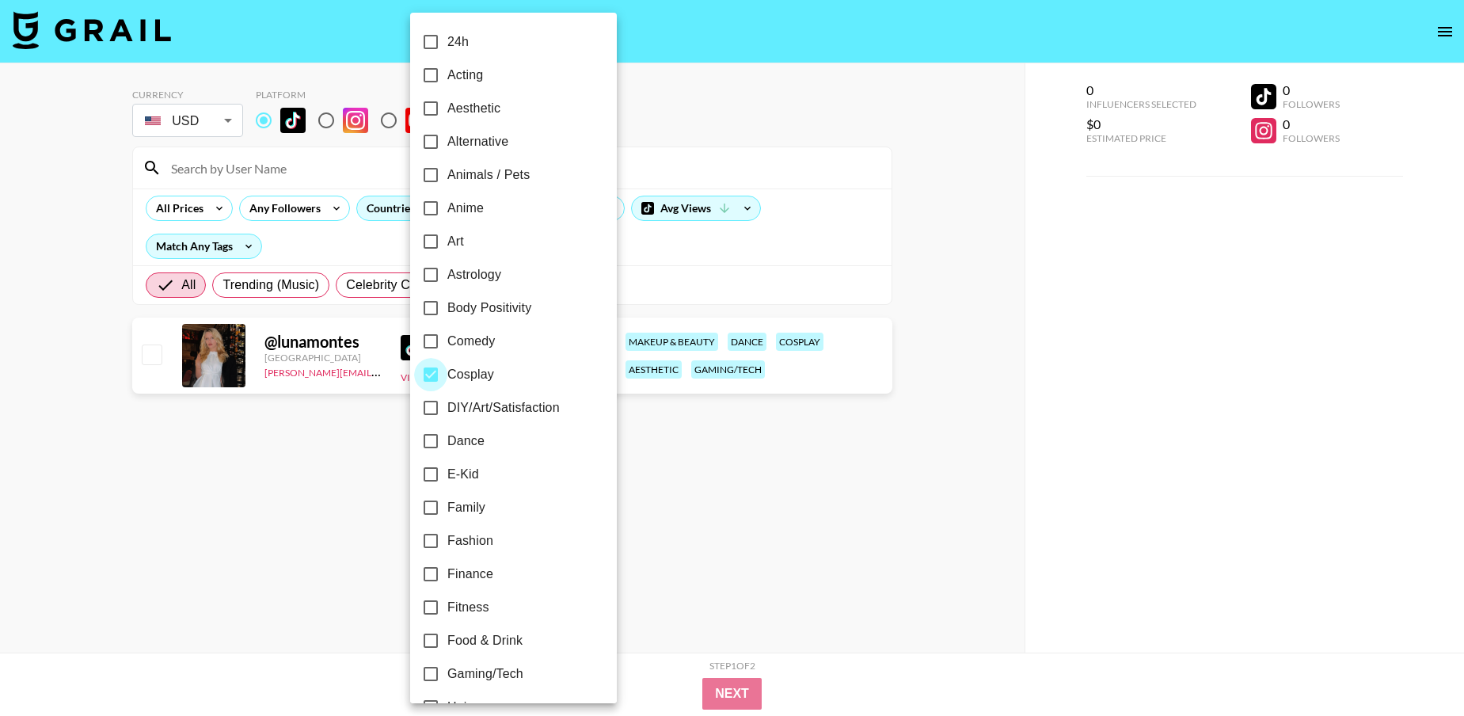
click at [423, 370] on input "Cosplay" at bounding box center [430, 374] width 33 height 33
checkbox input "false"
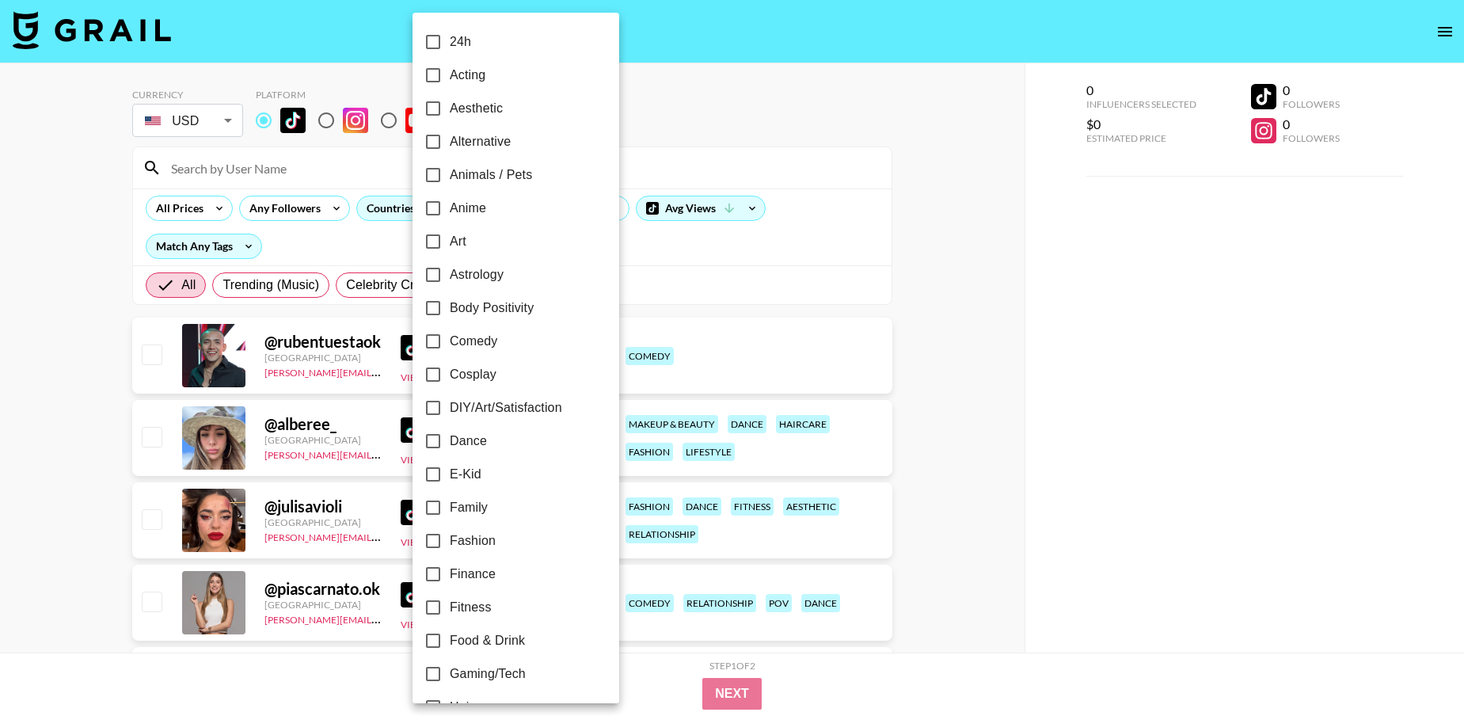
click at [428, 139] on input "Alternative" at bounding box center [432, 141] width 33 height 33
checkbox input "true"
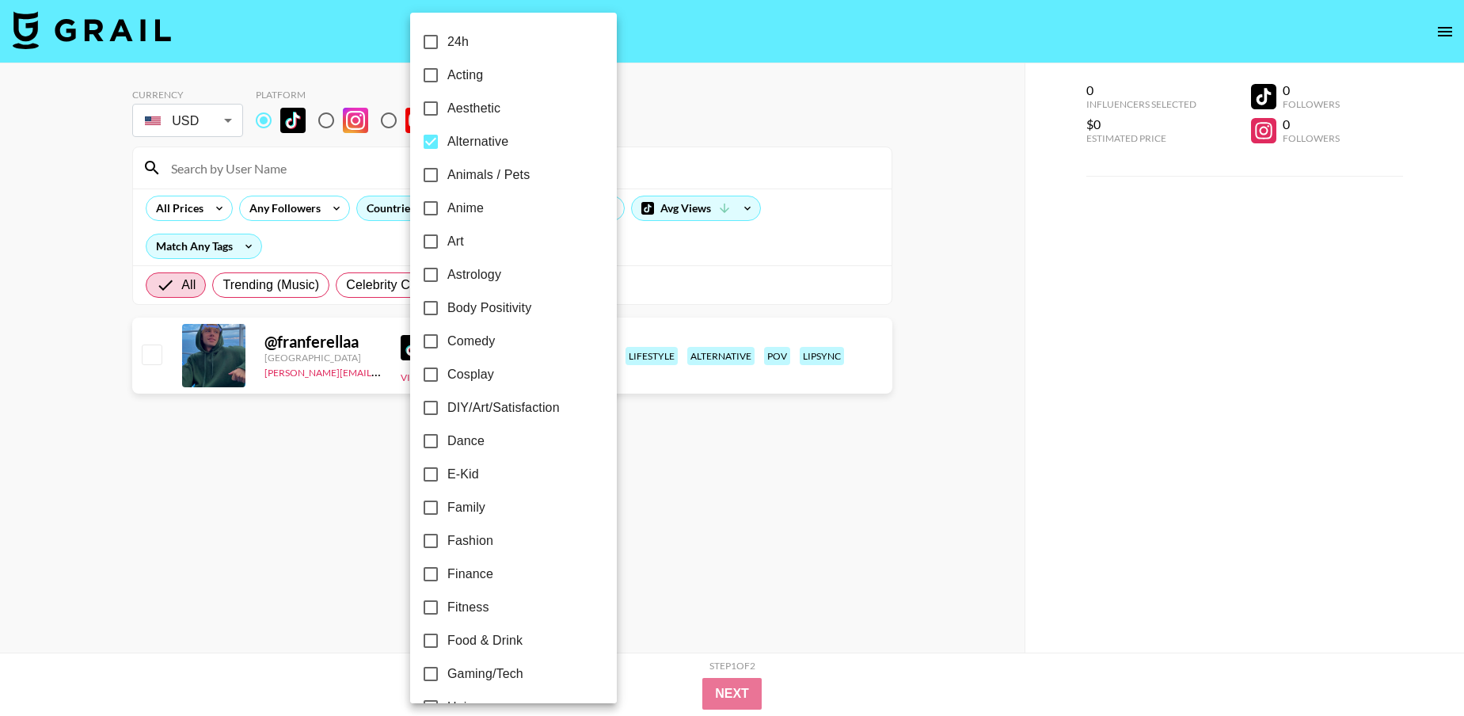
click at [604, 266] on div at bounding box center [732, 358] width 1464 height 716
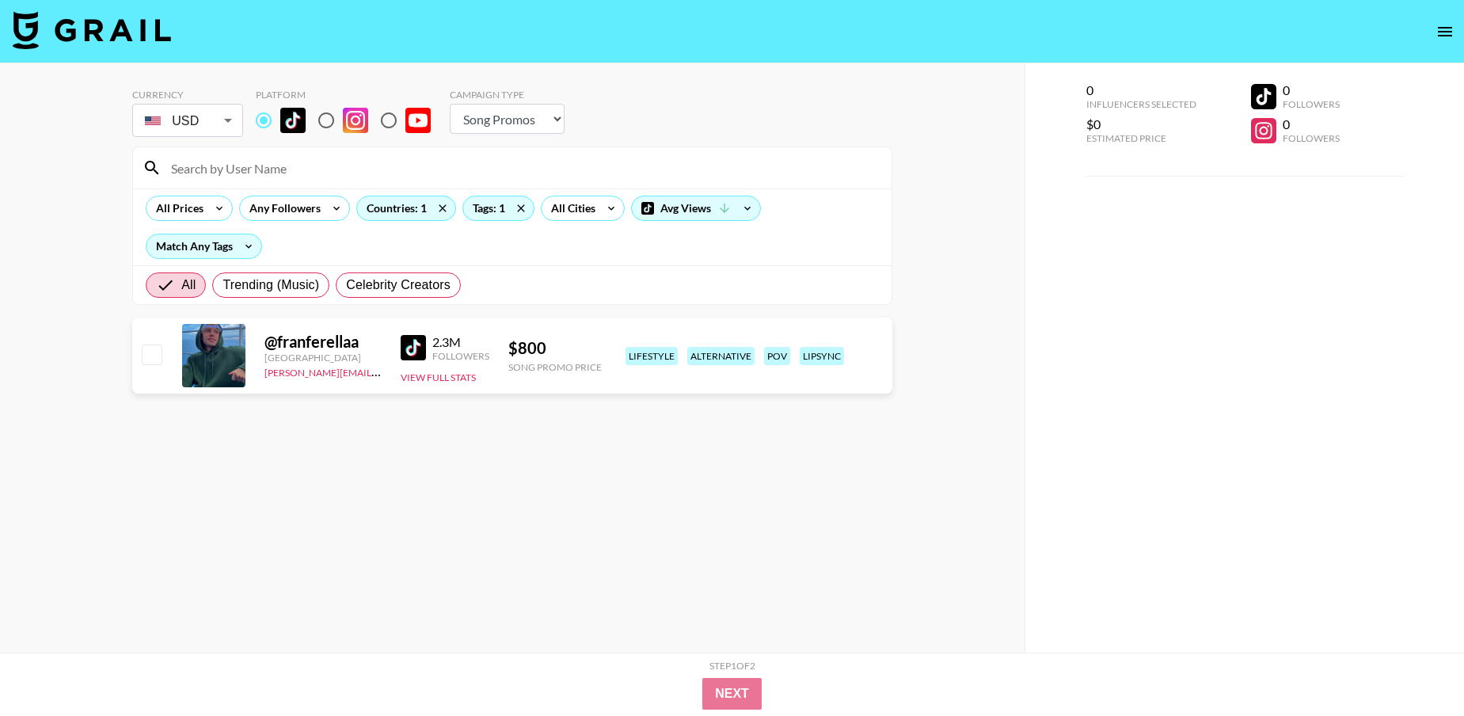
click at [415, 355] on img at bounding box center [413, 347] width 25 height 25
